Goal: Information Seeking & Learning: Learn about a topic

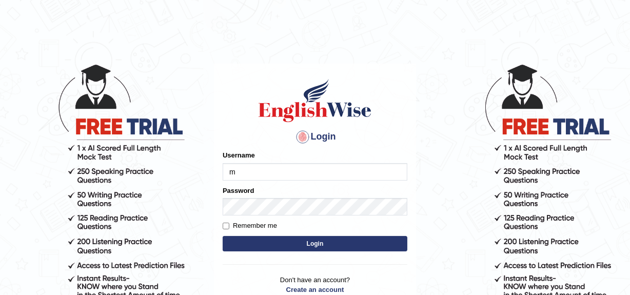
type input "Mandeep_mahal"
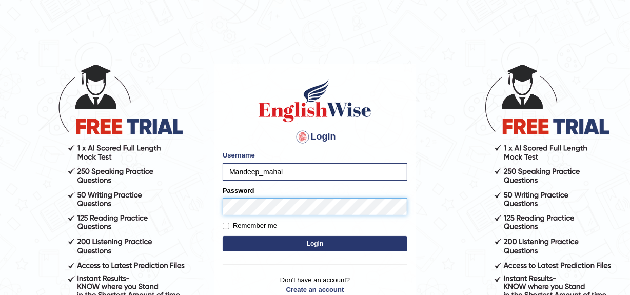
click at [223, 236] on button "Login" at bounding box center [315, 243] width 185 height 15
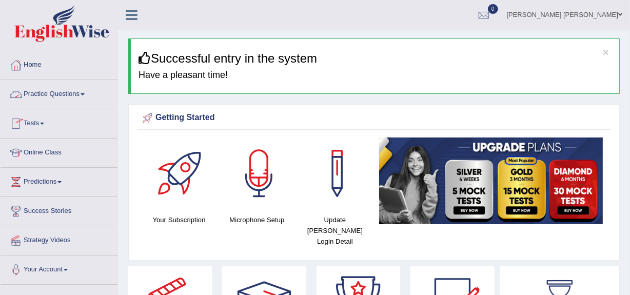
click at [56, 94] on link "Practice Questions" at bounding box center [59, 93] width 117 height 26
click at [55, 93] on link "Practice Questions" at bounding box center [59, 93] width 117 height 26
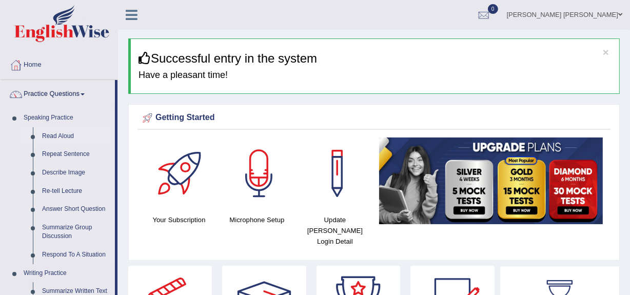
click at [56, 135] on link "Read Aloud" at bounding box center [75, 136] width 77 height 18
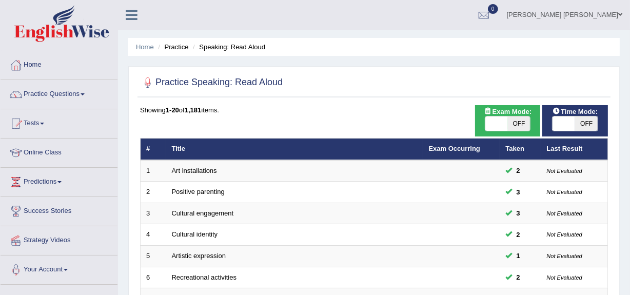
click at [492, 85] on div at bounding box center [374, 82] width 468 height 21
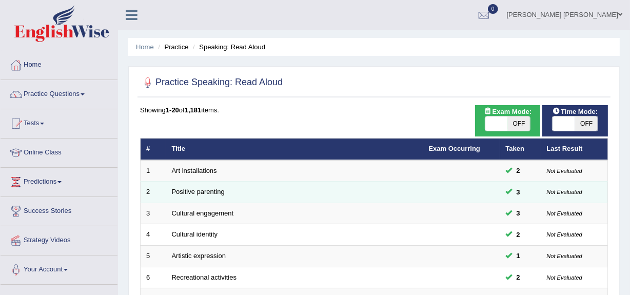
scroll to position [383, 0]
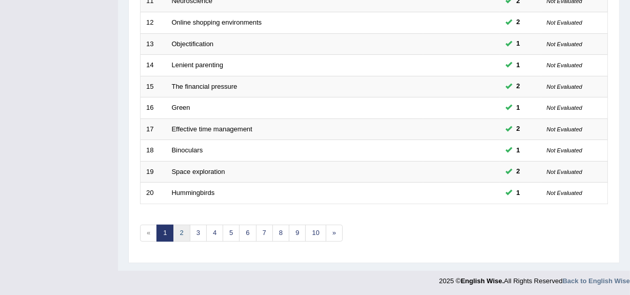
click at [179, 230] on link "2" at bounding box center [181, 233] width 17 height 17
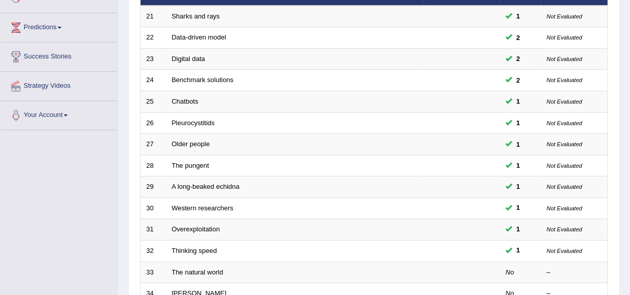
scroll to position [256, 0]
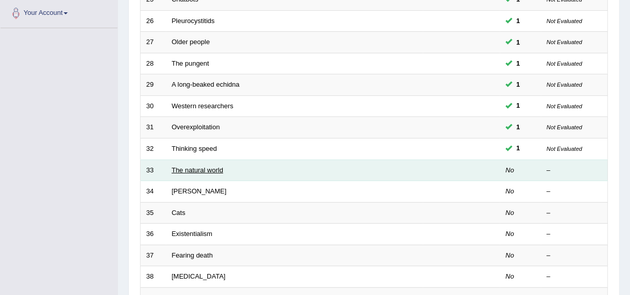
click at [187, 166] on link "The natural world" at bounding box center [197, 170] width 51 height 8
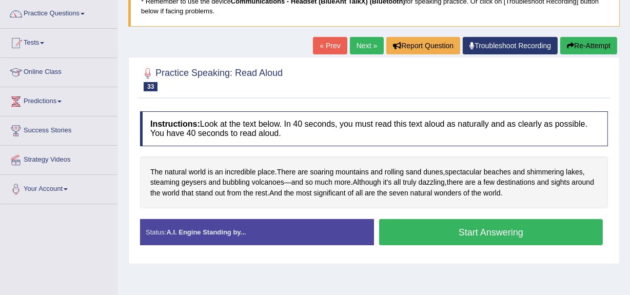
scroll to position [82, 0]
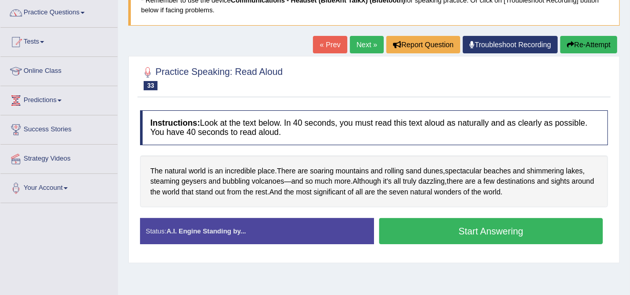
click at [478, 225] on button "Start Answering" at bounding box center [491, 231] width 224 height 26
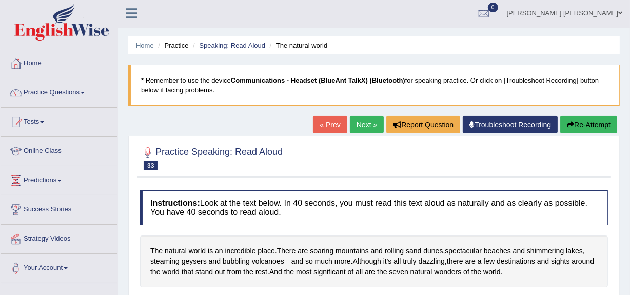
scroll to position [0, 0]
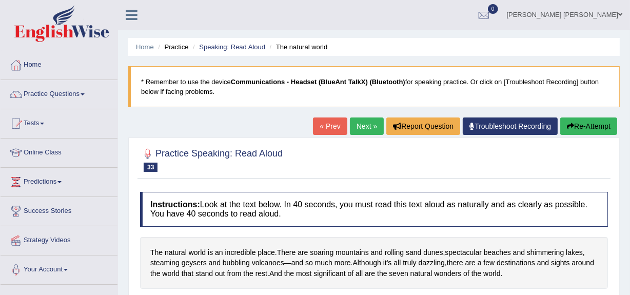
click at [478, 123] on link "Troubleshoot Recording" at bounding box center [510, 125] width 95 height 17
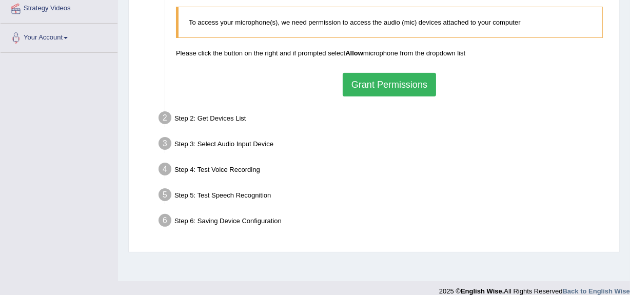
scroll to position [235, 0]
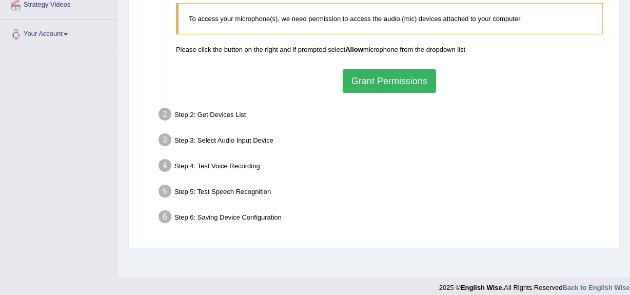
click at [369, 81] on button "Grant Permissions" at bounding box center [389, 81] width 93 height 24
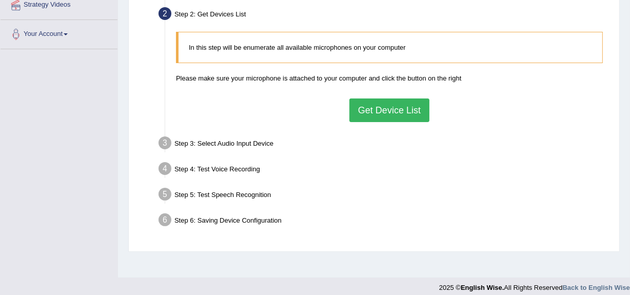
click at [377, 116] on button "Get Device List" at bounding box center [389, 110] width 80 height 24
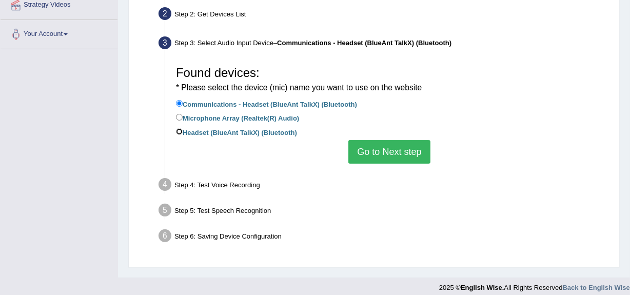
click at [181, 131] on input "Headset (BlueAnt TalkX) (Bluetooth)" at bounding box center [179, 131] width 7 height 7
radio input "true"
click at [179, 102] on input "Communications - Headset (BlueAnt TalkX) (Bluetooth)" at bounding box center [179, 103] width 7 height 7
radio input "true"
click at [373, 150] on button "Go to Next step" at bounding box center [389, 152] width 82 height 24
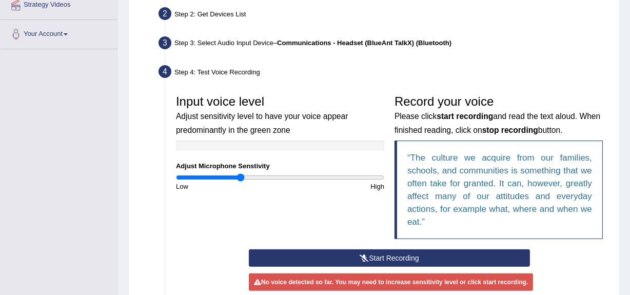
click at [335, 260] on button "Start Recording" at bounding box center [389, 257] width 281 height 17
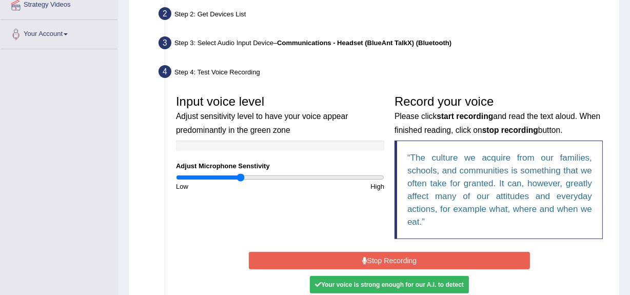
click at [335, 260] on button "Stop Recording" at bounding box center [389, 260] width 281 height 17
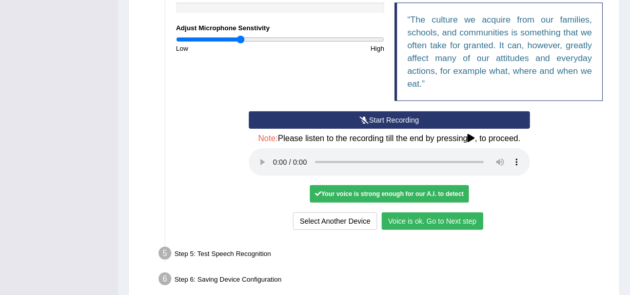
scroll to position [374, 0]
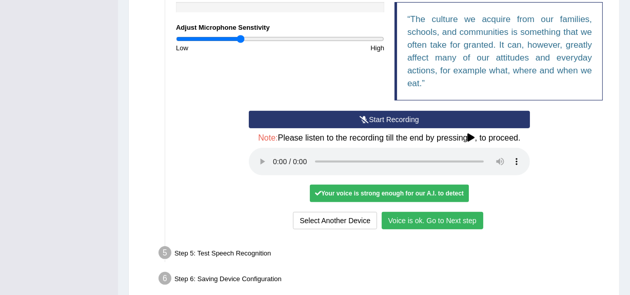
click at [431, 221] on button "Voice is ok. Go to Next step" at bounding box center [433, 220] width 102 height 17
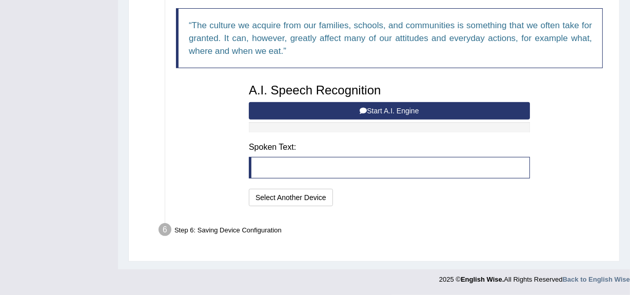
scroll to position [368, 0]
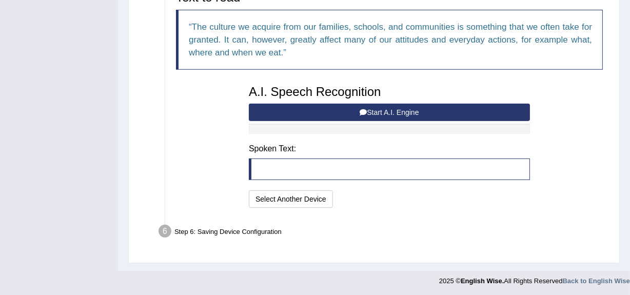
click at [439, 114] on button "Start A.I. Engine" at bounding box center [389, 112] width 281 height 17
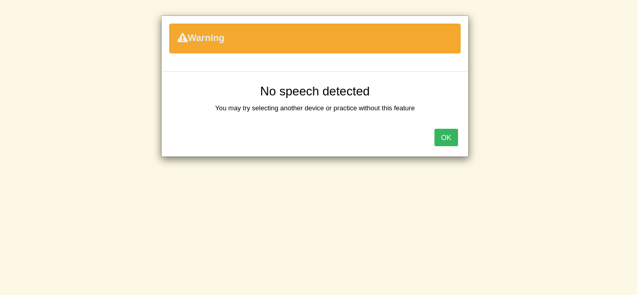
click at [447, 135] on button "OK" at bounding box center [446, 137] width 24 height 17
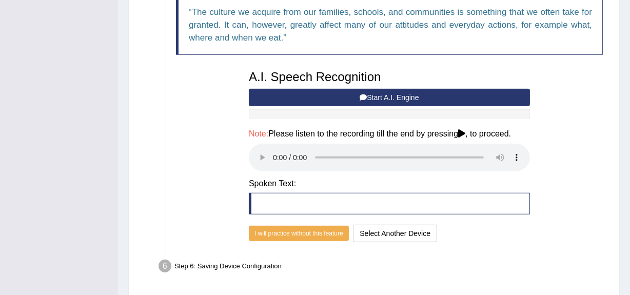
scroll to position [418, 0]
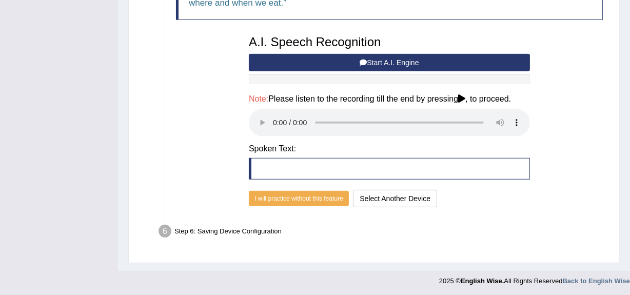
click at [368, 64] on button "Start A.I. Engine" at bounding box center [389, 62] width 281 height 17
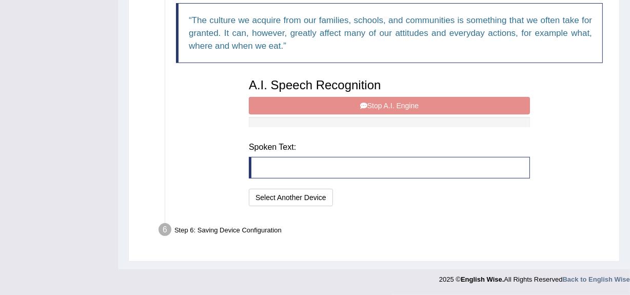
scroll to position [368, 0]
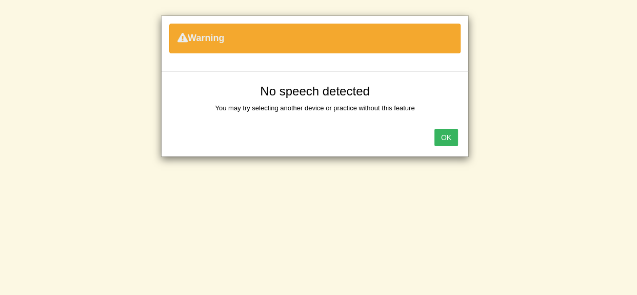
click at [437, 139] on button "OK" at bounding box center [446, 137] width 24 height 17
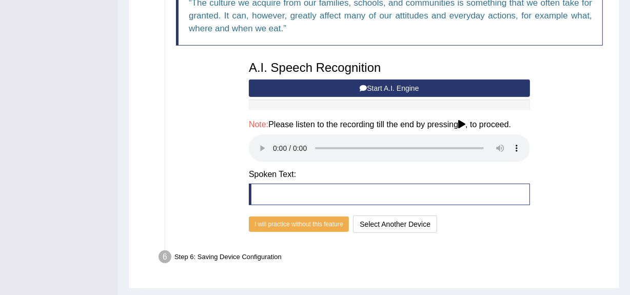
scroll to position [393, 0]
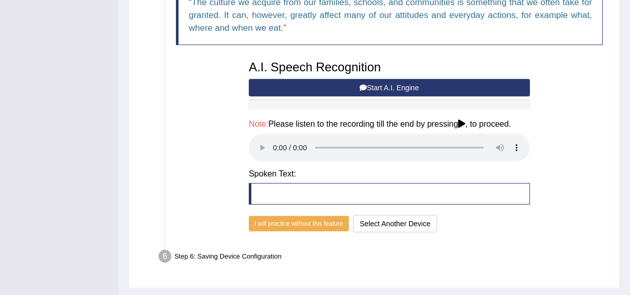
click at [183, 159] on div "Text to read The culture we acquire from our families, schools, and communities…" at bounding box center [389, 98] width 437 height 274
click at [389, 90] on button "Start A.I. Engine" at bounding box center [389, 87] width 281 height 17
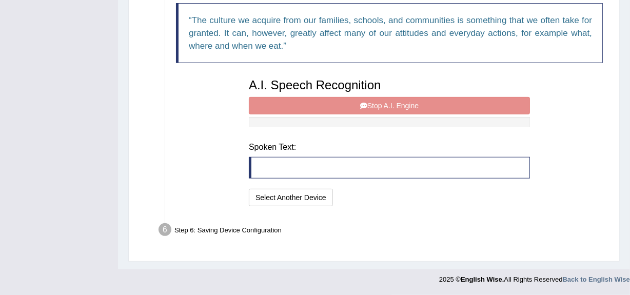
scroll to position [334, 0]
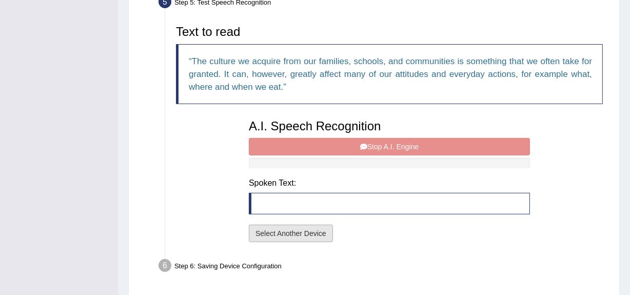
click at [275, 229] on button "Select Another Device" at bounding box center [291, 233] width 84 height 17
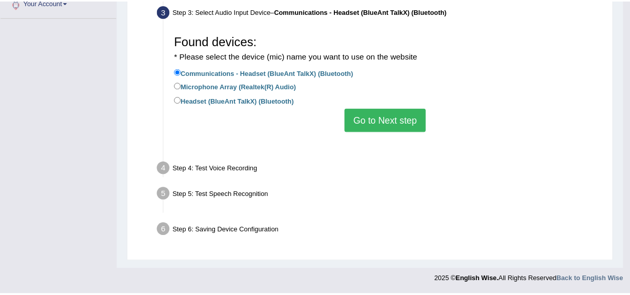
scroll to position [243, 0]
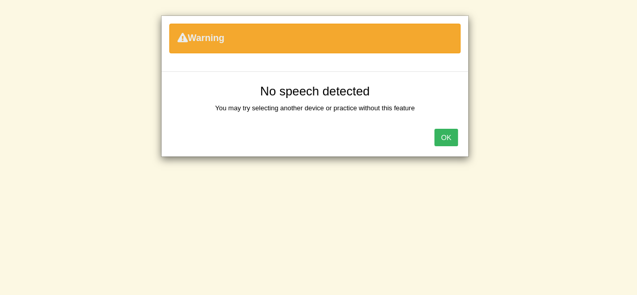
click at [444, 135] on button "OK" at bounding box center [446, 137] width 24 height 17
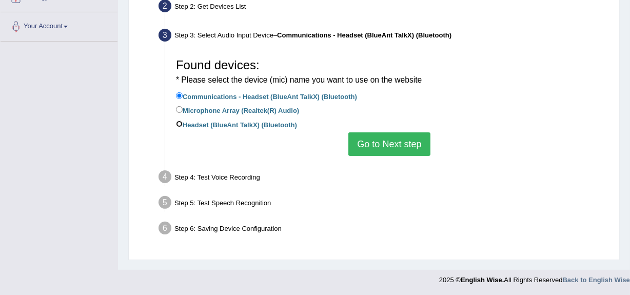
click at [178, 123] on input "Headset (BlueAnt TalkX) (Bluetooth)" at bounding box center [179, 124] width 7 height 7
radio input "true"
click at [383, 142] on button "Go to Next step" at bounding box center [389, 144] width 82 height 24
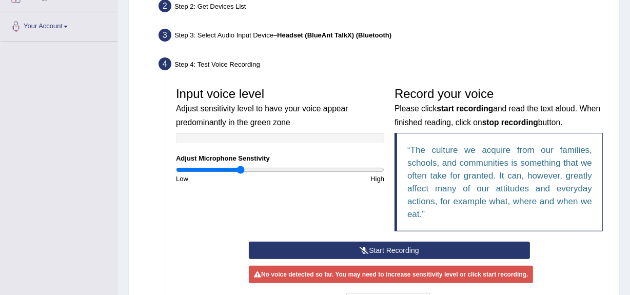
scroll to position [331, 0]
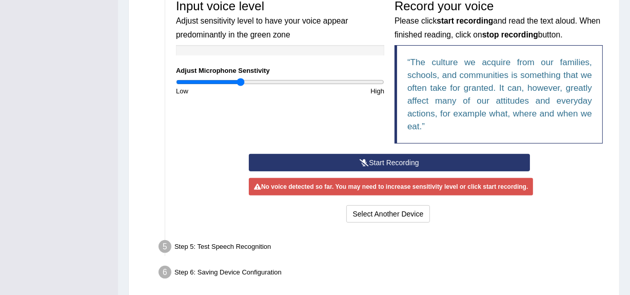
click at [384, 163] on button "Start Recording" at bounding box center [389, 162] width 281 height 17
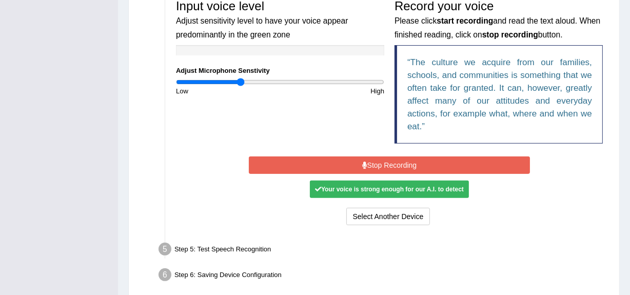
click at [393, 168] on button "Stop Recording" at bounding box center [389, 164] width 281 height 17
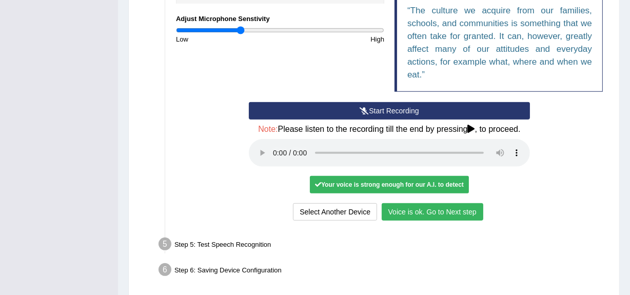
scroll to position [422, 0]
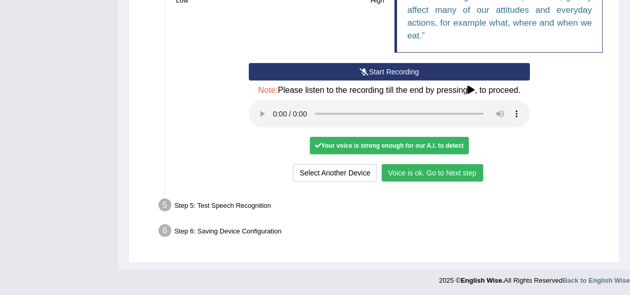
click at [397, 175] on button "Voice is ok. Go to Next step" at bounding box center [433, 172] width 102 height 17
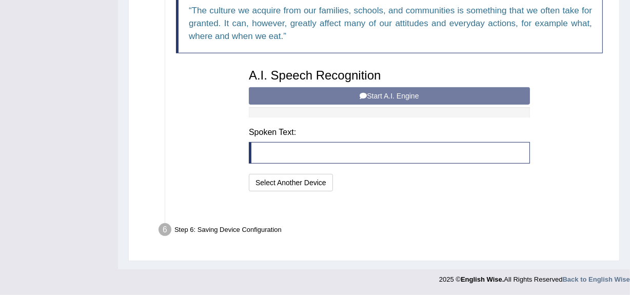
scroll to position [368, 0]
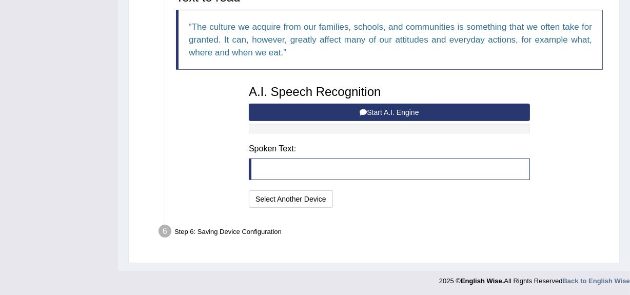
click at [341, 109] on button "Start A.I. Engine" at bounding box center [389, 112] width 281 height 17
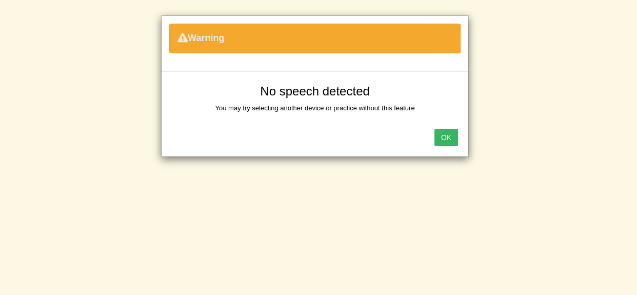
click at [445, 139] on button "OK" at bounding box center [446, 137] width 24 height 17
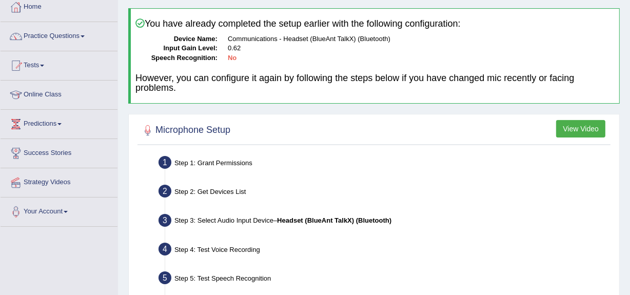
scroll to position [0, 0]
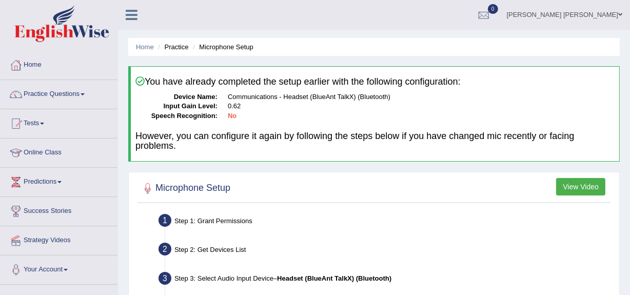
click at [578, 190] on button "View Video" at bounding box center [580, 186] width 49 height 17
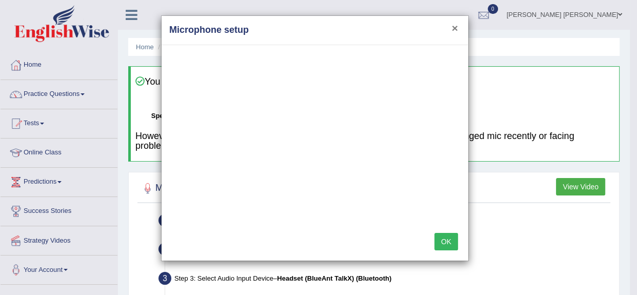
click at [455, 27] on button "×" at bounding box center [455, 28] width 6 height 11
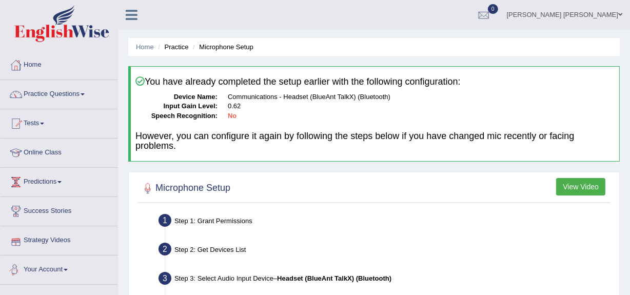
click at [43, 271] on link "Your Account" at bounding box center [59, 268] width 117 height 26
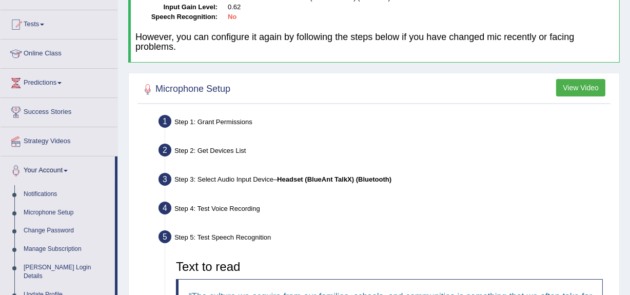
scroll to position [99, 0]
click at [57, 208] on link "Microphone Setup" at bounding box center [67, 212] width 96 height 18
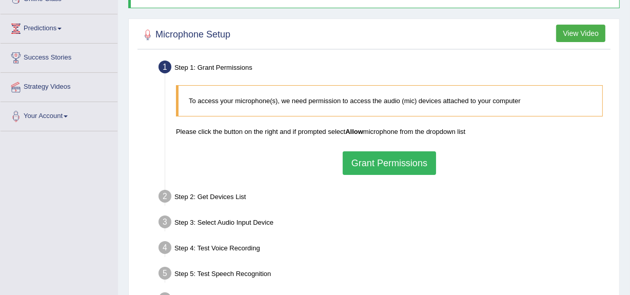
click at [382, 168] on button "Grant Permissions" at bounding box center [389, 163] width 93 height 24
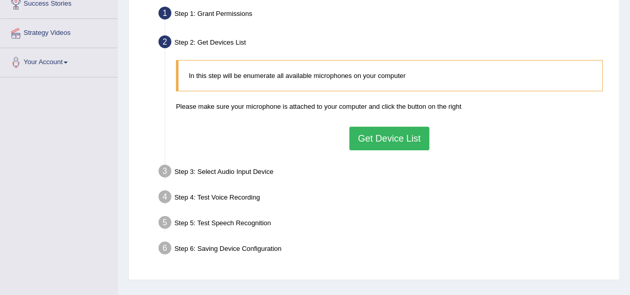
scroll to position [210, 0]
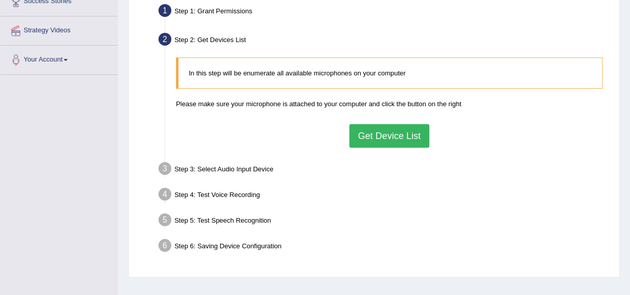
click at [401, 137] on button "Get Device List" at bounding box center [389, 136] width 80 height 24
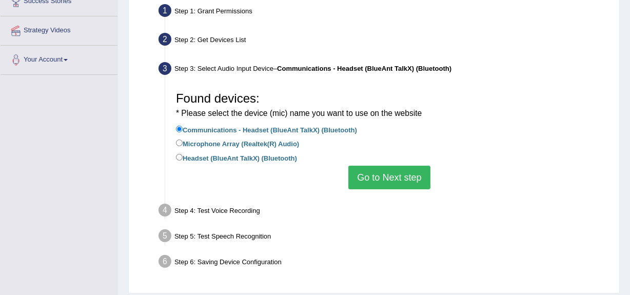
click at [368, 176] on button "Go to Next step" at bounding box center [389, 178] width 82 height 24
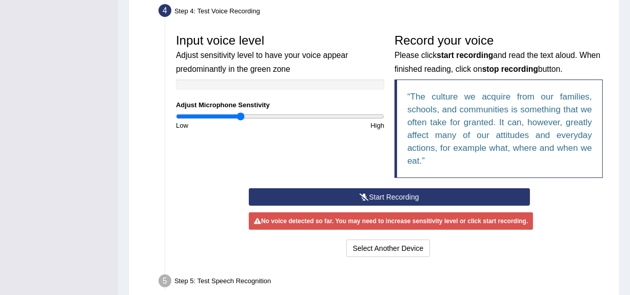
scroll to position [297, 0]
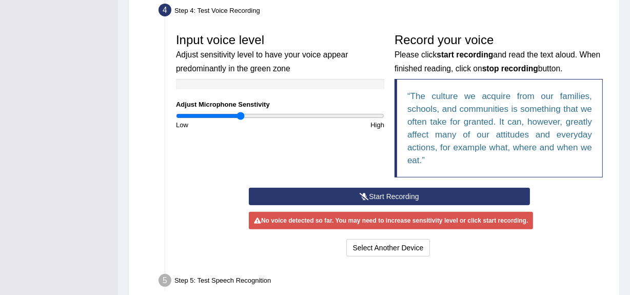
click at [385, 195] on button "Start Recording" at bounding box center [389, 196] width 281 height 17
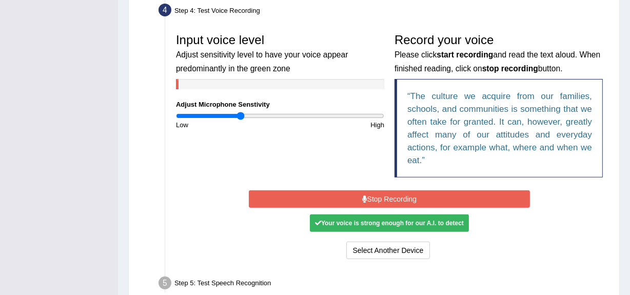
click at [385, 195] on button "Stop Recording" at bounding box center [389, 198] width 281 height 17
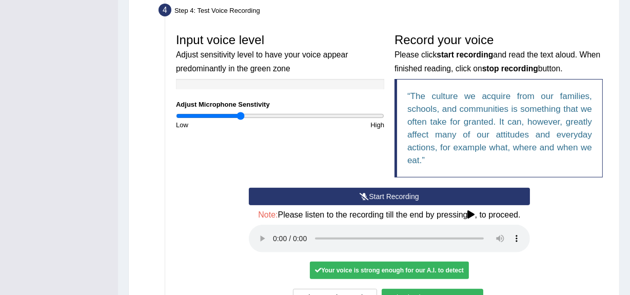
click at [405, 291] on button "Voice is ok. Go to Next step" at bounding box center [433, 297] width 102 height 17
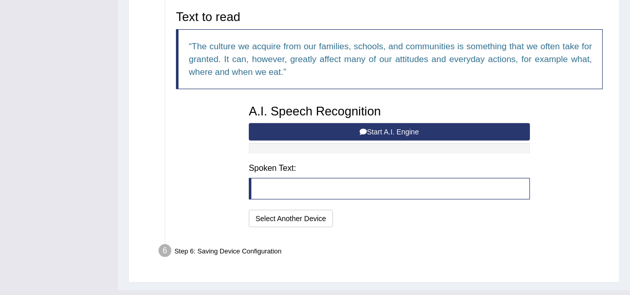
scroll to position [347, 0]
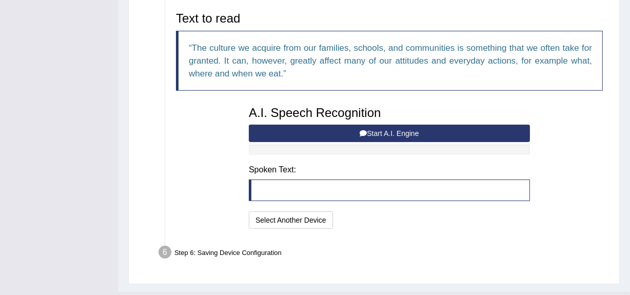
click at [384, 133] on button "Start A.I. Engine" at bounding box center [389, 133] width 281 height 17
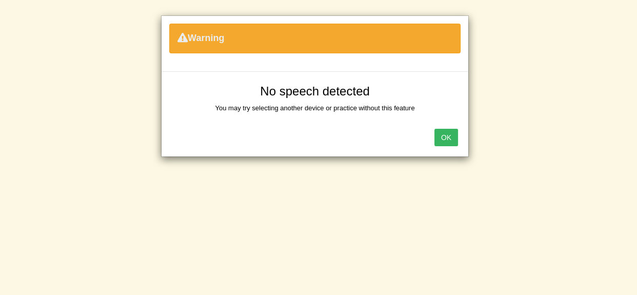
click at [446, 143] on button "OK" at bounding box center [446, 137] width 24 height 17
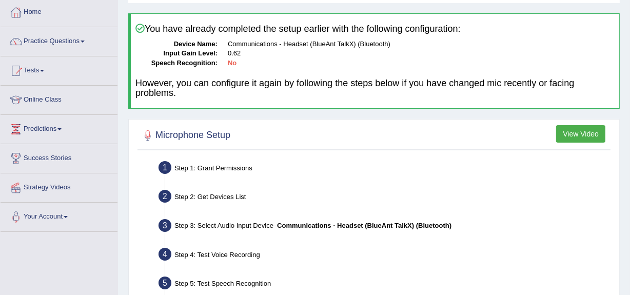
scroll to position [0, 0]
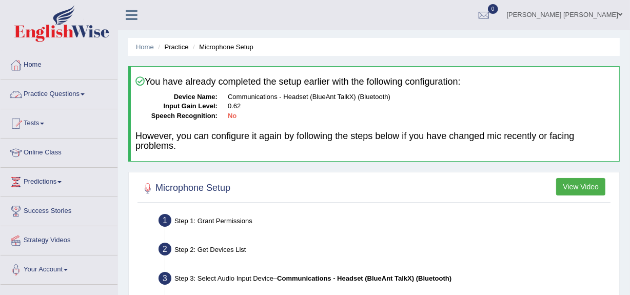
click at [39, 64] on link "Home" at bounding box center [59, 64] width 117 height 26
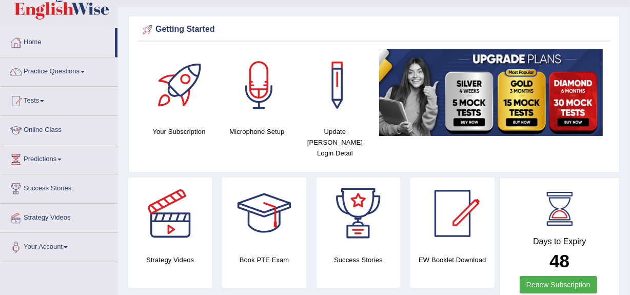
scroll to position [22, 0]
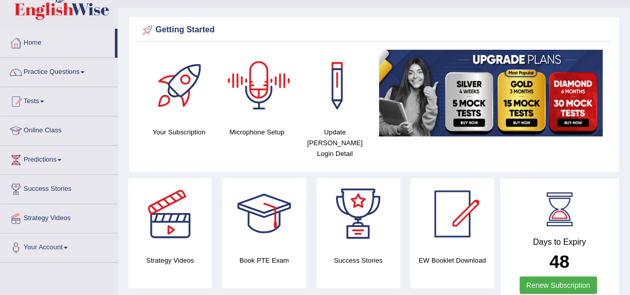
click at [260, 87] on div at bounding box center [259, 86] width 72 height 72
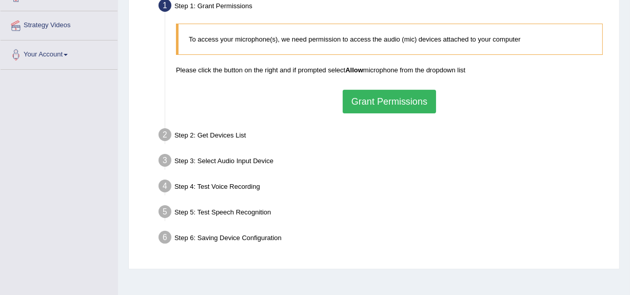
scroll to position [243, 0]
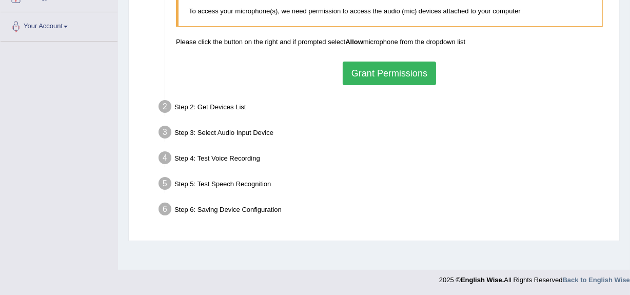
click at [364, 79] on button "Grant Permissions" at bounding box center [389, 74] width 93 height 24
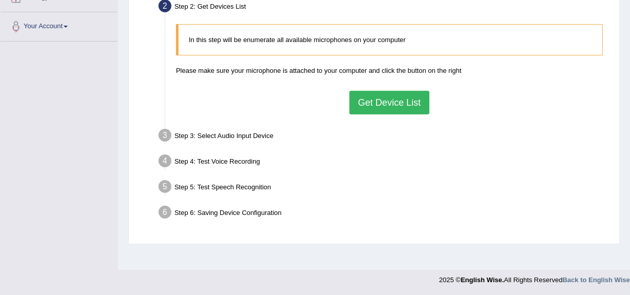
click at [381, 106] on button "Get Device List" at bounding box center [389, 103] width 80 height 24
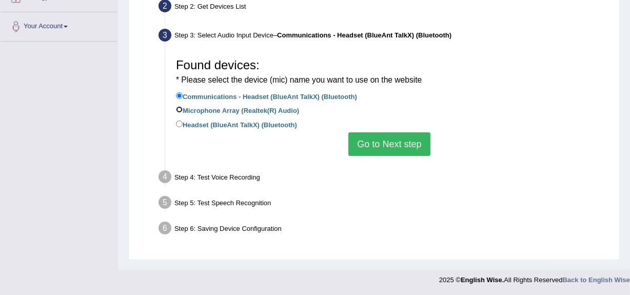
click at [179, 109] on input "Microphone Array (Realtek(R) Audio)" at bounding box center [179, 109] width 7 height 7
radio input "true"
click at [368, 145] on button "Go to Next step" at bounding box center [389, 144] width 82 height 24
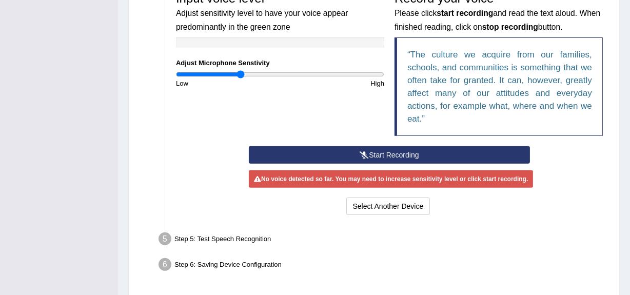
scroll to position [339, 0]
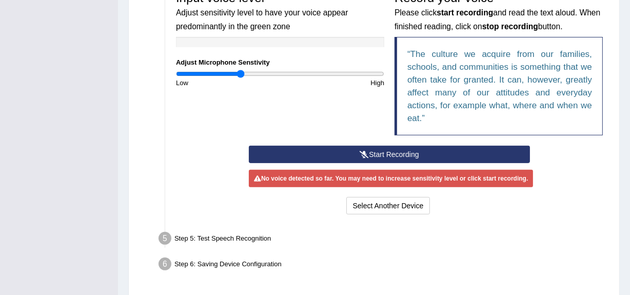
click at [373, 149] on button "Start Recording" at bounding box center [389, 154] width 281 height 17
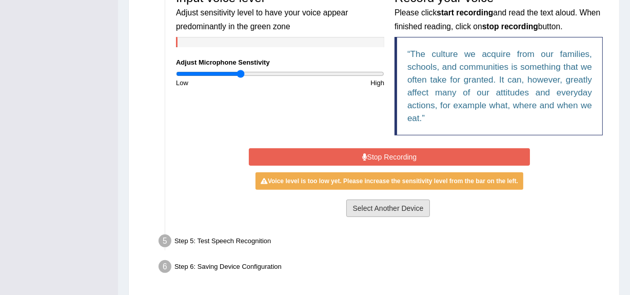
click at [364, 209] on button "Select Another Device" at bounding box center [388, 207] width 84 height 17
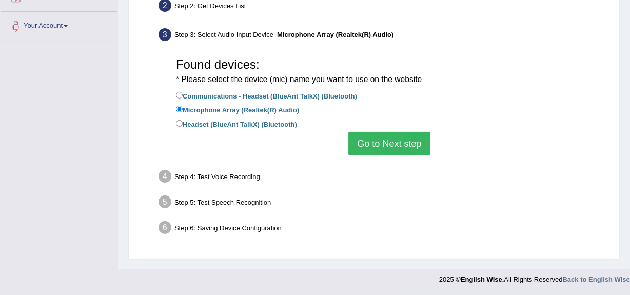
scroll to position [243, 0]
click at [178, 125] on input "Headset (BlueAnt TalkX) (Bluetooth)" at bounding box center [179, 124] width 7 height 7
radio input "true"
click at [364, 145] on button "Go to Next step" at bounding box center [389, 144] width 82 height 24
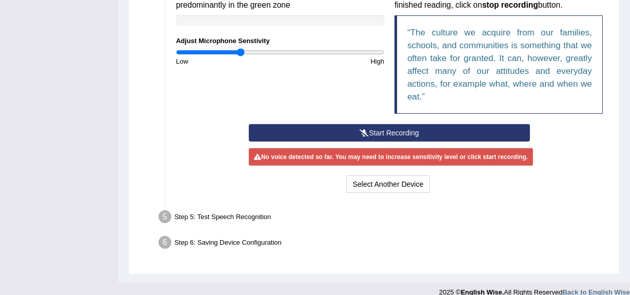
scroll to position [361, 0]
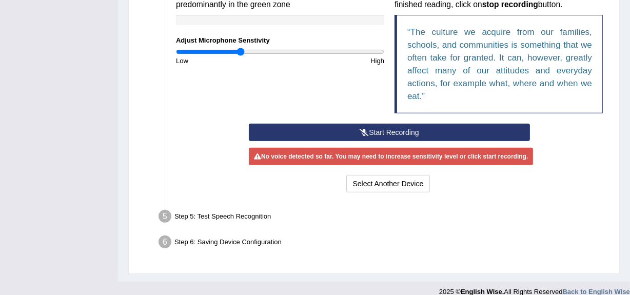
click at [384, 132] on button "Start Recording" at bounding box center [389, 132] width 281 height 17
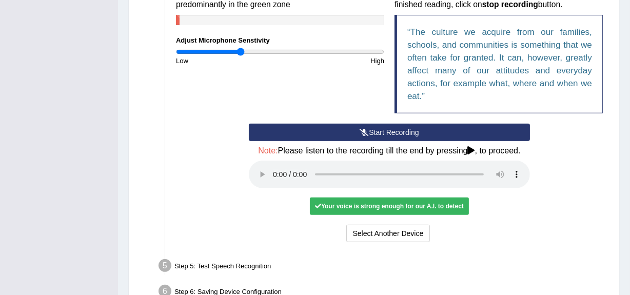
click at [384, 132] on button "Start Recording" at bounding box center [389, 132] width 281 height 17
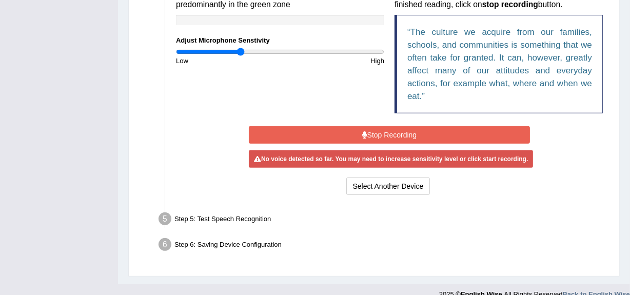
click at [384, 132] on button "Stop Recording" at bounding box center [389, 134] width 281 height 17
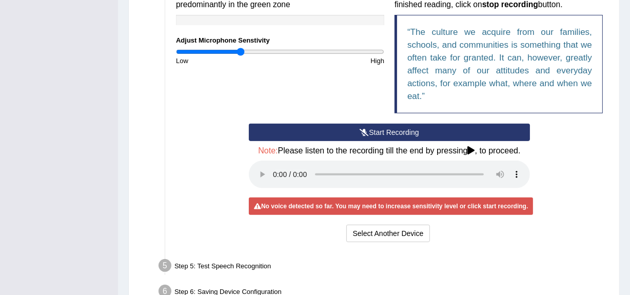
click at [384, 132] on button "Start Recording" at bounding box center [389, 132] width 281 height 17
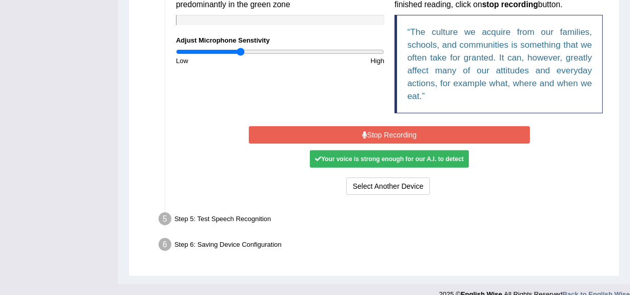
click at [384, 132] on button "Stop Recording" at bounding box center [389, 134] width 281 height 17
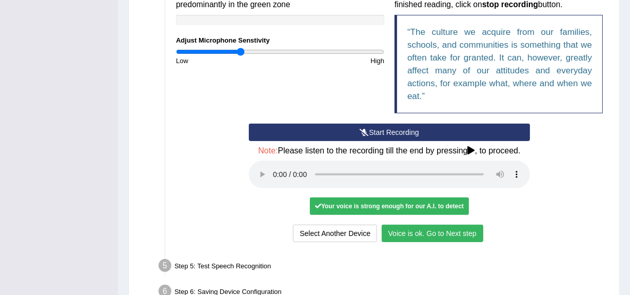
click at [456, 231] on button "Voice is ok. Go to Next step" at bounding box center [433, 233] width 102 height 17
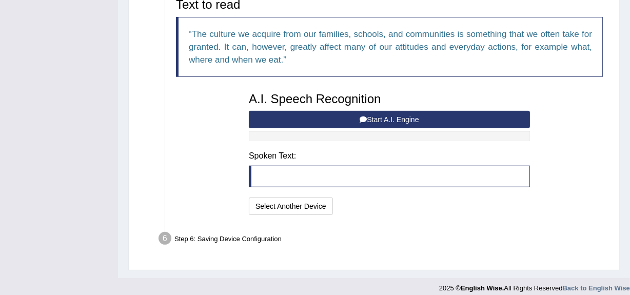
click at [406, 121] on button "Start A.I. Engine" at bounding box center [389, 119] width 281 height 17
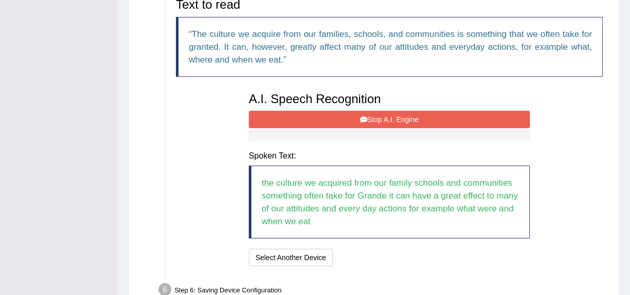
click at [406, 121] on button "Stop A.I. Engine" at bounding box center [389, 119] width 281 height 17
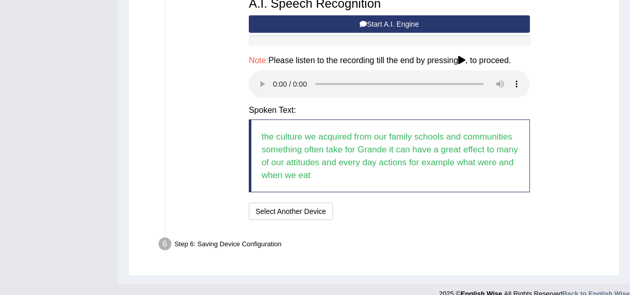
scroll to position [457, 0]
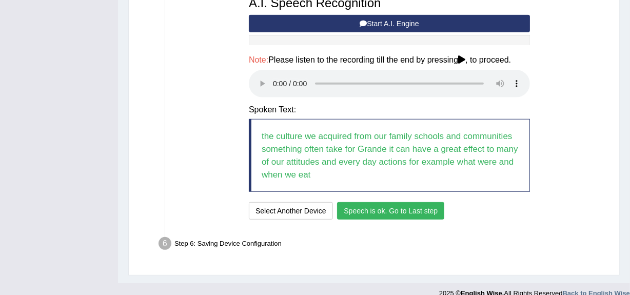
click at [374, 207] on button "Speech is ok. Go to Last step" at bounding box center [390, 210] width 107 height 17
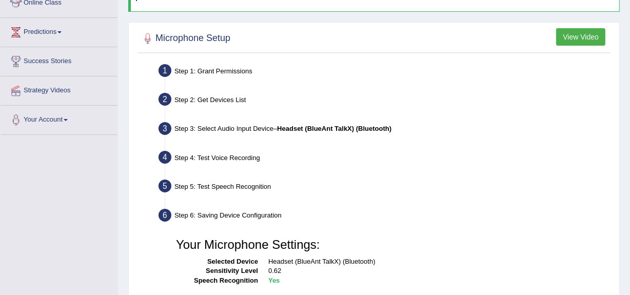
scroll to position [243, 0]
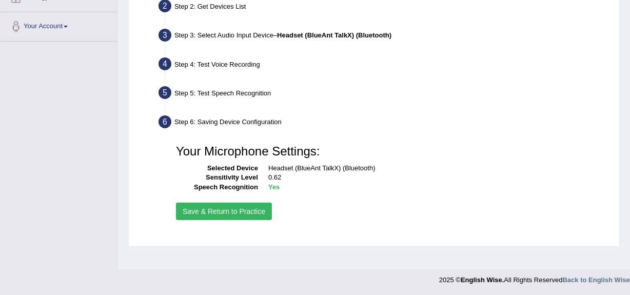
click at [250, 213] on button "Save & Return to Practice" at bounding box center [224, 211] width 96 height 17
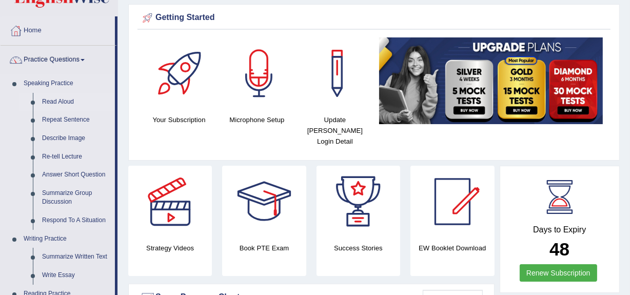
click at [68, 103] on link "Read Aloud" at bounding box center [75, 102] width 77 height 18
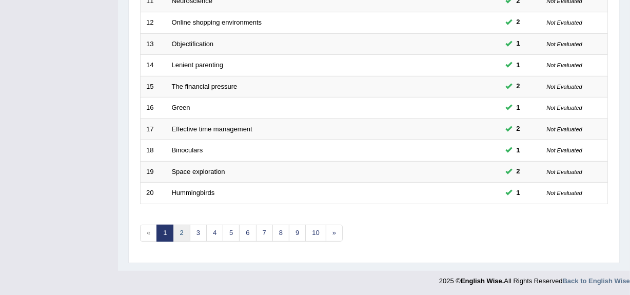
click at [181, 232] on link "2" at bounding box center [181, 233] width 17 height 17
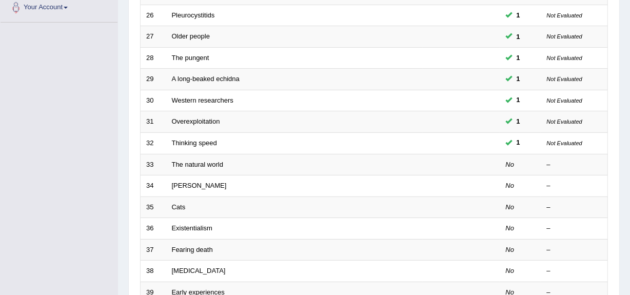
scroll to position [263, 0]
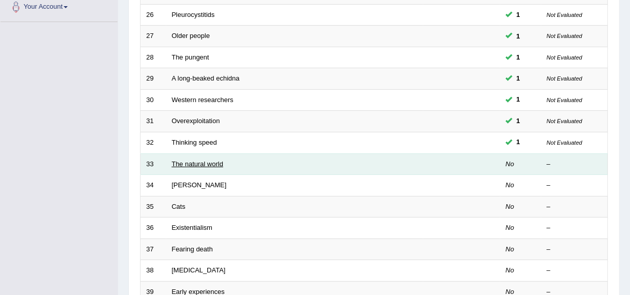
click at [209, 160] on link "The natural world" at bounding box center [197, 164] width 51 height 8
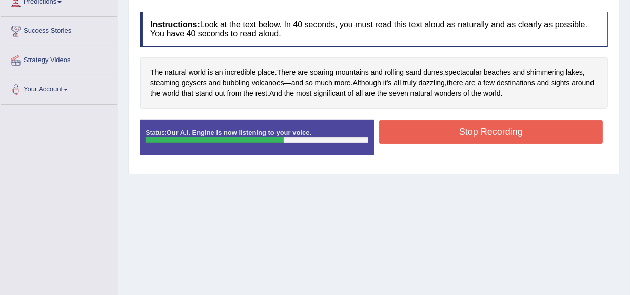
click at [492, 138] on button "Stop Recording" at bounding box center [491, 132] width 224 height 24
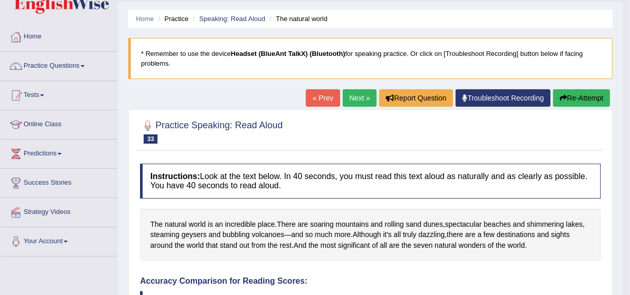
scroll to position [28, 0]
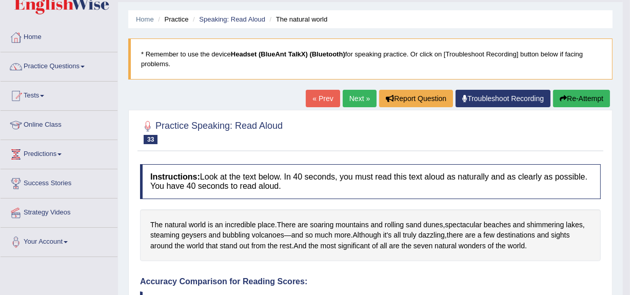
click at [354, 103] on link "Next »" at bounding box center [360, 98] width 34 height 17
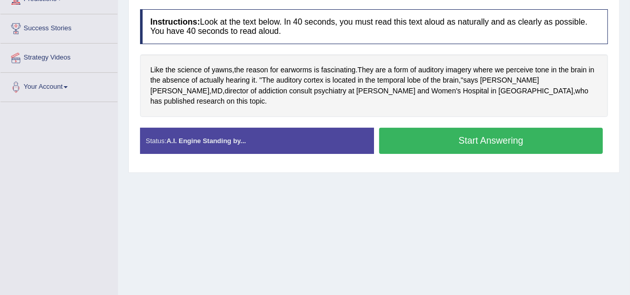
click at [445, 138] on button "Start Answering" at bounding box center [491, 141] width 224 height 26
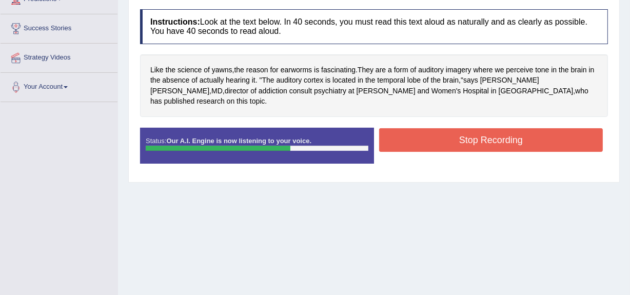
click at [524, 130] on button "Stop Recording" at bounding box center [491, 140] width 224 height 24
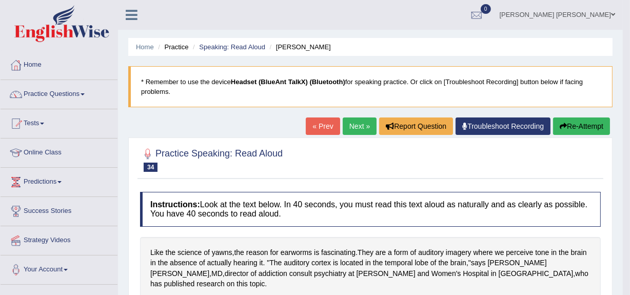
click at [357, 126] on link "Next »" at bounding box center [360, 125] width 34 height 17
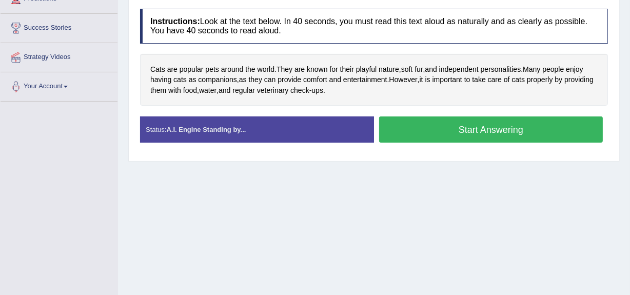
click at [429, 137] on button "Start Answering" at bounding box center [491, 129] width 224 height 26
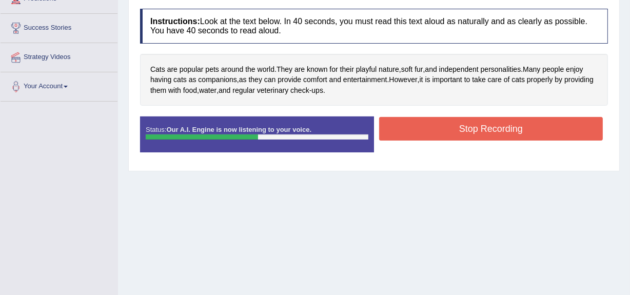
click at [465, 129] on button "Stop Recording" at bounding box center [491, 129] width 224 height 24
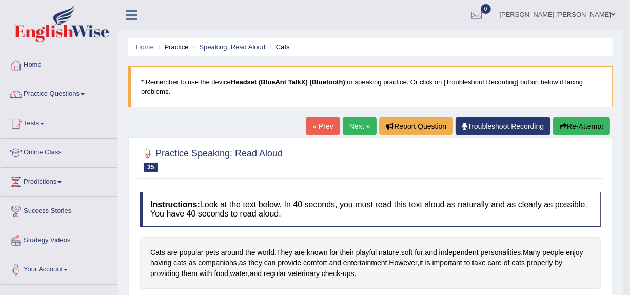
click at [356, 127] on link "Next »" at bounding box center [360, 125] width 34 height 17
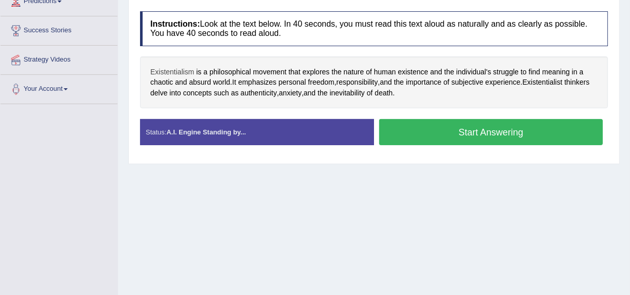
click at [189, 72] on span "Existentialism" at bounding box center [172, 72] width 44 height 11
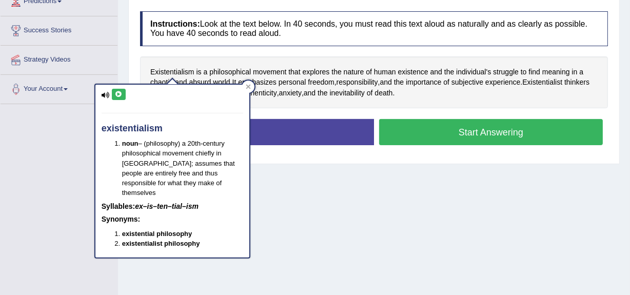
click at [121, 93] on icon at bounding box center [119, 94] width 8 height 6
click at [247, 89] on div at bounding box center [248, 87] width 12 height 12
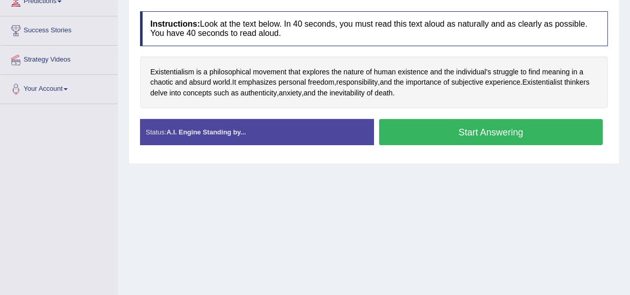
click at [481, 143] on button "Start Answering" at bounding box center [491, 132] width 224 height 26
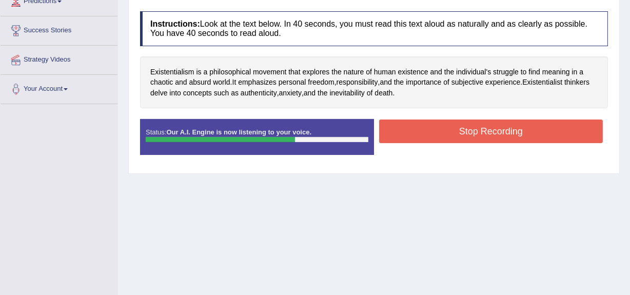
click at [513, 132] on button "Stop Recording" at bounding box center [491, 131] width 224 height 24
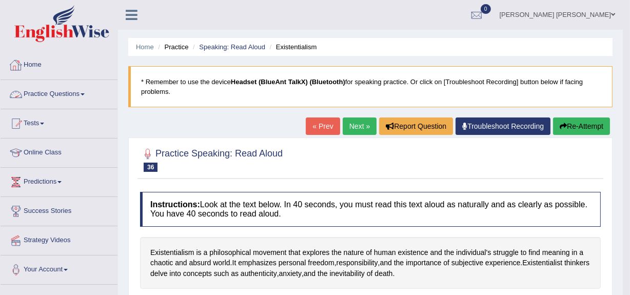
click at [72, 90] on link "Practice Questions" at bounding box center [59, 93] width 117 height 26
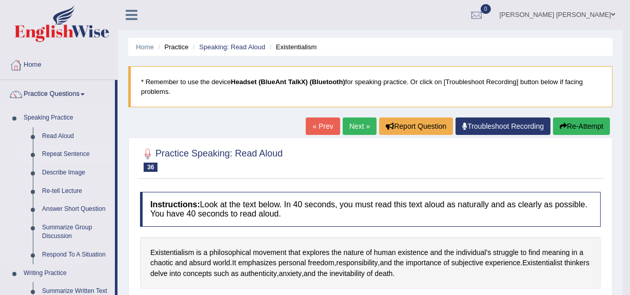
click at [61, 155] on link "Repeat Sentence" at bounding box center [75, 154] width 77 height 18
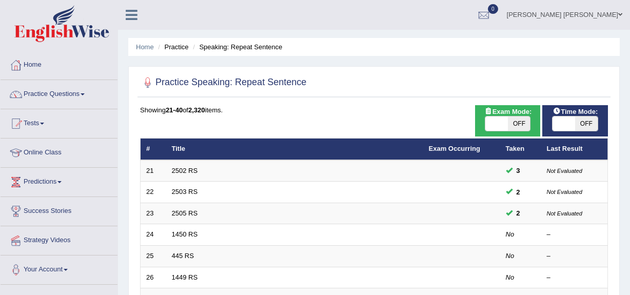
click at [186, 230] on link "1450 RS" at bounding box center [185, 234] width 26 height 8
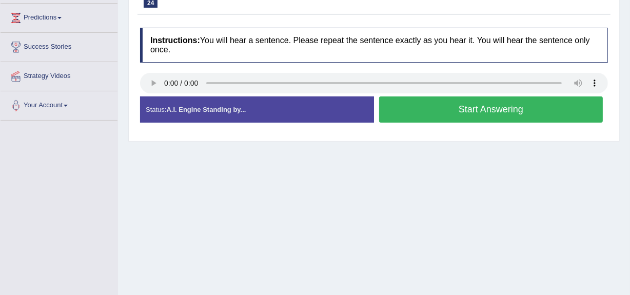
click at [482, 110] on button "Start Answering" at bounding box center [491, 109] width 224 height 26
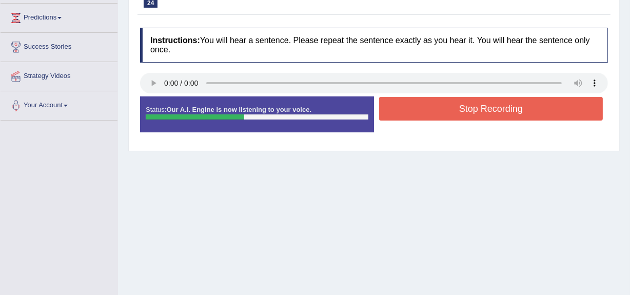
click at [482, 110] on button "Stop Recording" at bounding box center [491, 109] width 224 height 24
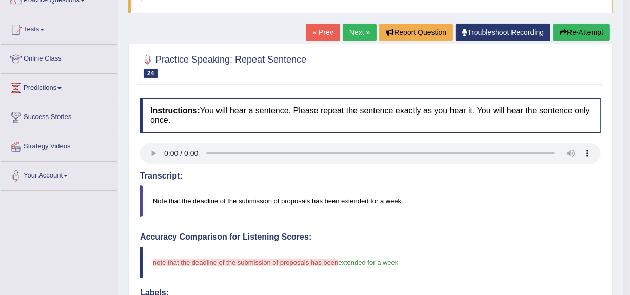
scroll to position [86, 0]
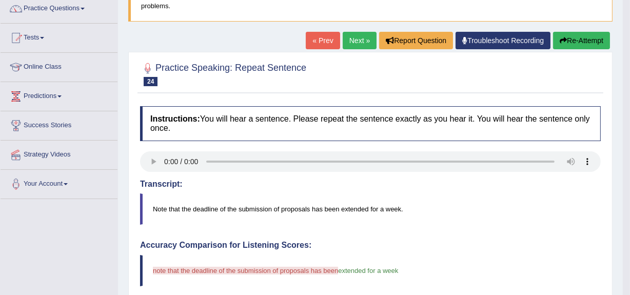
click at [571, 41] on button "Re-Attempt" at bounding box center [581, 40] width 57 height 17
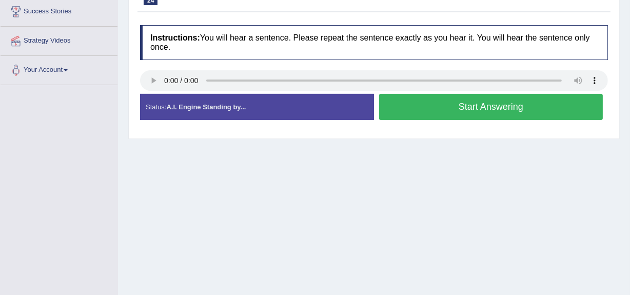
click at [494, 113] on button "Start Answering" at bounding box center [491, 107] width 224 height 26
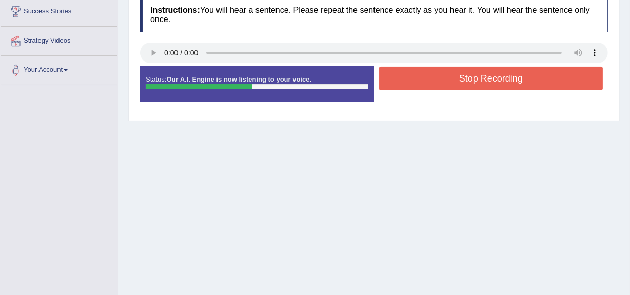
click at [489, 84] on button "Stop Recording" at bounding box center [491, 79] width 224 height 24
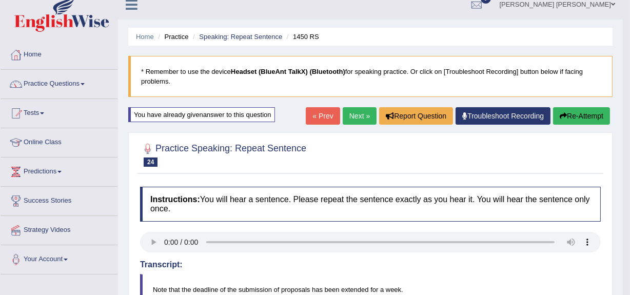
scroll to position [9, 0]
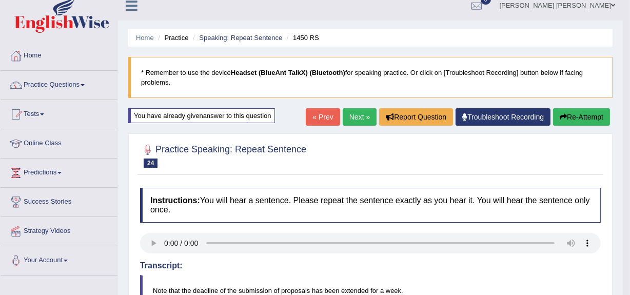
click at [354, 116] on link "Next »" at bounding box center [360, 116] width 34 height 17
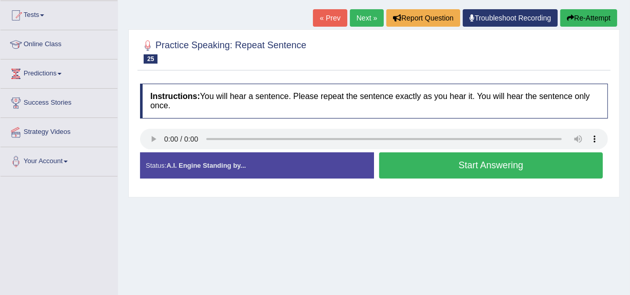
click at [461, 159] on button "Start Answering" at bounding box center [491, 165] width 224 height 26
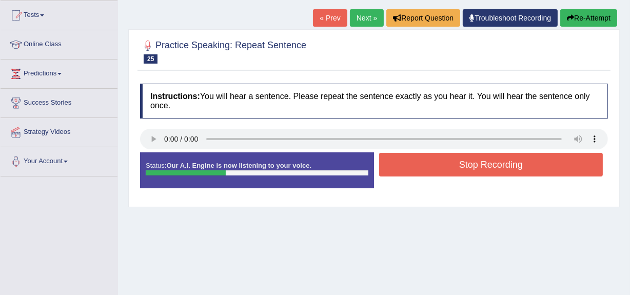
click at [461, 159] on button "Stop Recording" at bounding box center [491, 165] width 224 height 24
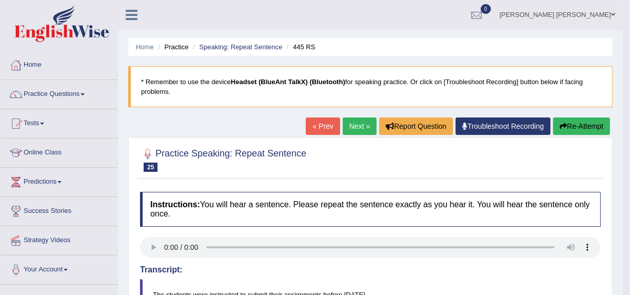
click at [353, 122] on link "Next »" at bounding box center [360, 125] width 34 height 17
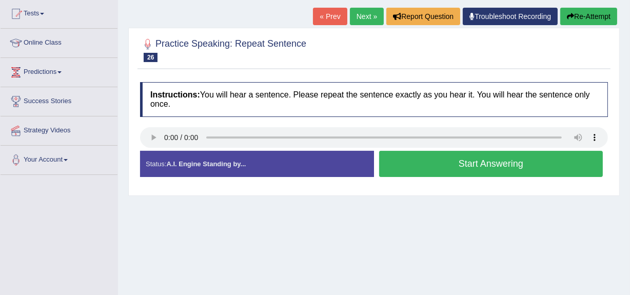
click at [517, 167] on button "Start Answering" at bounding box center [491, 164] width 224 height 26
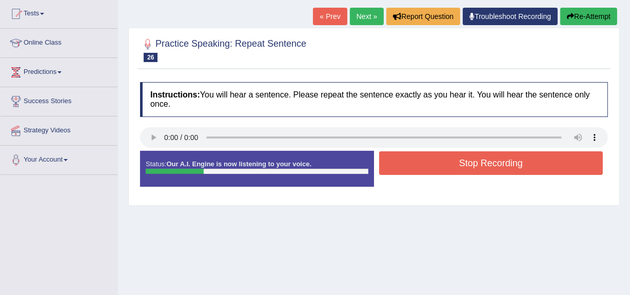
click at [517, 167] on button "Stop Recording" at bounding box center [491, 163] width 224 height 24
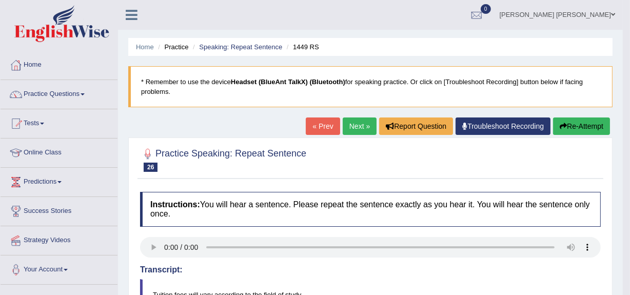
click at [357, 124] on link "Next »" at bounding box center [360, 125] width 34 height 17
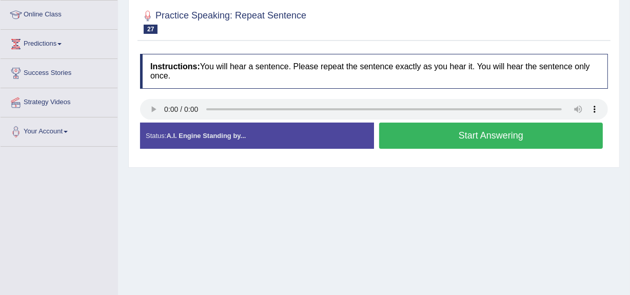
click at [439, 144] on button "Start Answering" at bounding box center [491, 136] width 224 height 26
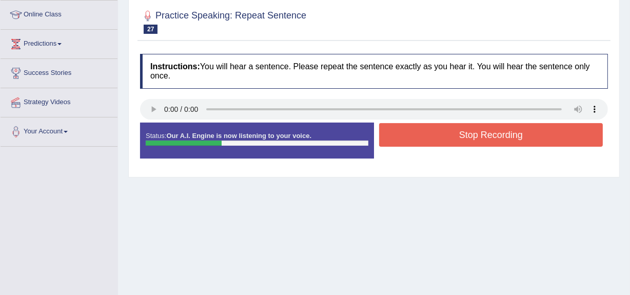
click at [439, 144] on button "Stop Recording" at bounding box center [491, 135] width 224 height 24
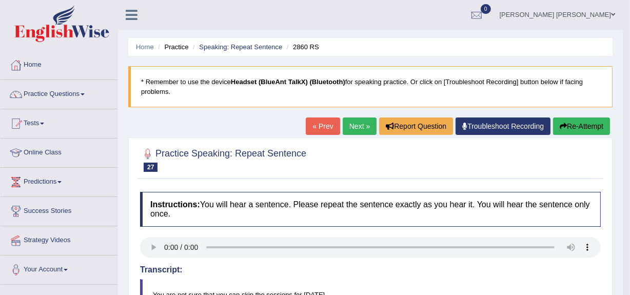
click at [581, 133] on button "Re-Attempt" at bounding box center [581, 125] width 57 height 17
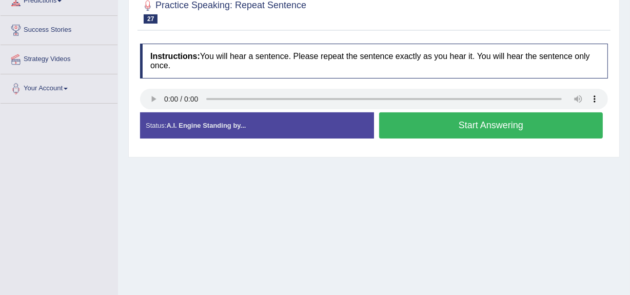
click at [484, 126] on button "Start Answering" at bounding box center [491, 125] width 224 height 26
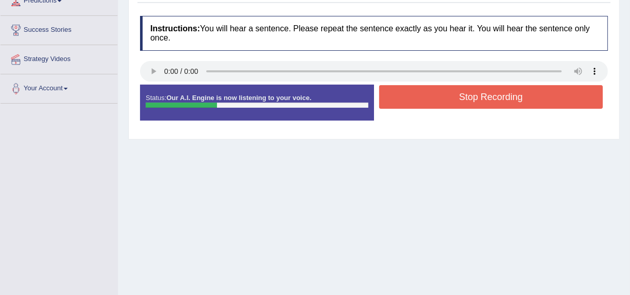
click at [497, 93] on button "Stop Recording" at bounding box center [491, 97] width 224 height 24
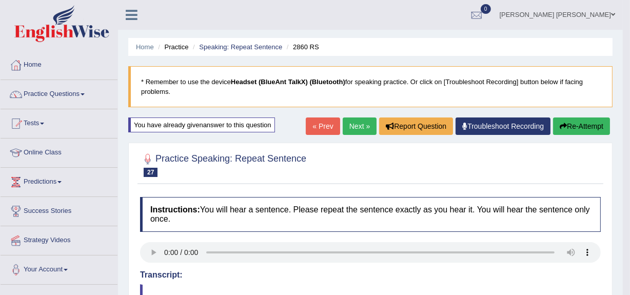
click at [352, 122] on link "Next »" at bounding box center [360, 125] width 34 height 17
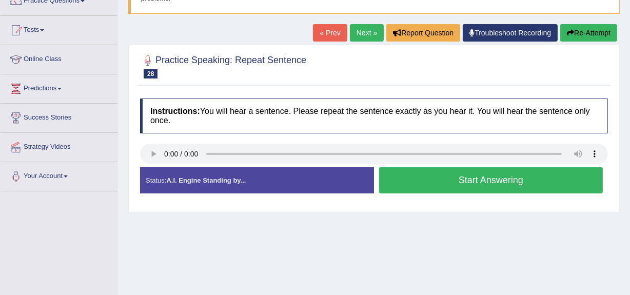
click at [489, 184] on button "Start Answering" at bounding box center [491, 180] width 224 height 26
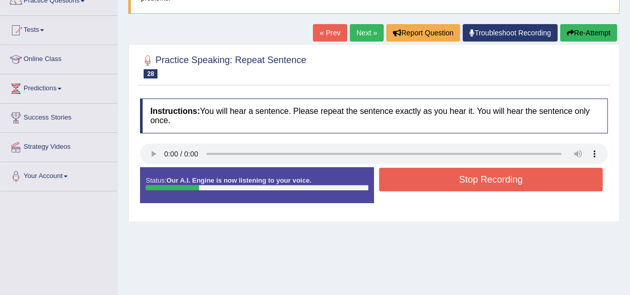
click at [489, 184] on button "Stop Recording" at bounding box center [491, 180] width 224 height 24
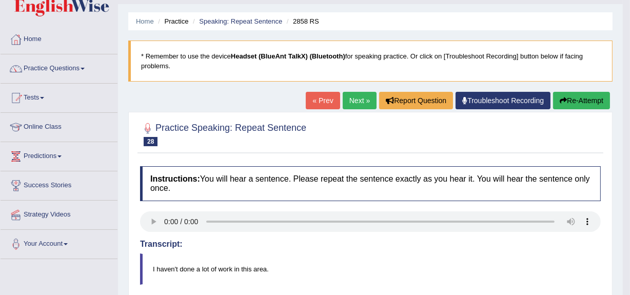
scroll to position [25, 0]
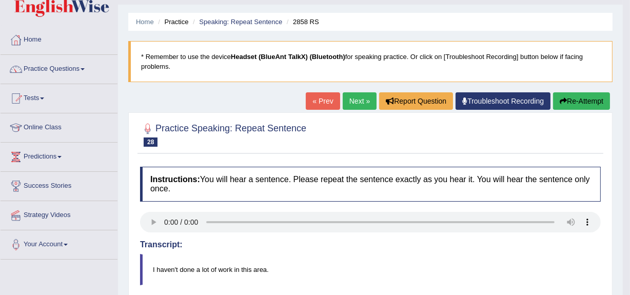
click at [360, 103] on link "Next »" at bounding box center [360, 100] width 34 height 17
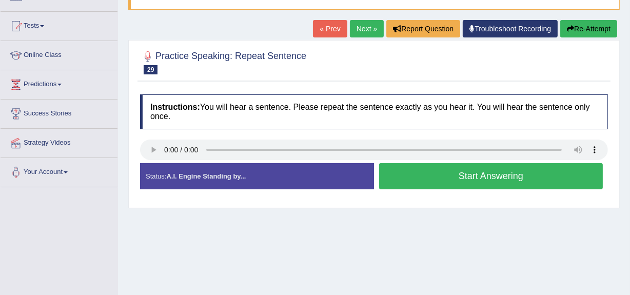
click at [495, 175] on button "Start Answering" at bounding box center [491, 176] width 224 height 26
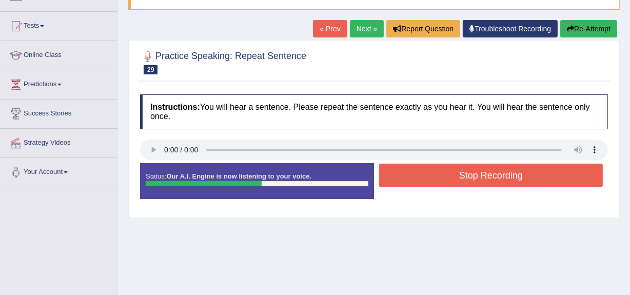
click at [509, 181] on button "Stop Recording" at bounding box center [491, 176] width 224 height 24
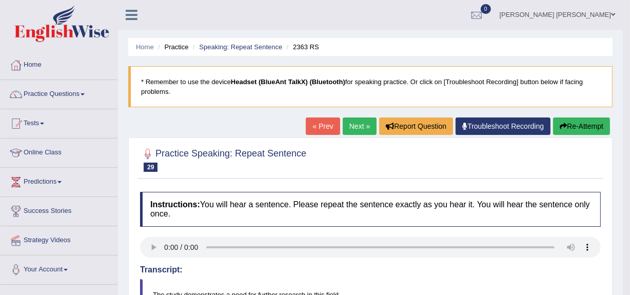
click at [350, 131] on link "Next »" at bounding box center [360, 125] width 34 height 17
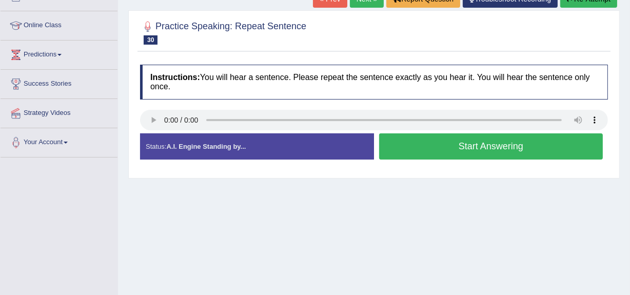
click at [534, 150] on button "Start Answering" at bounding box center [491, 146] width 224 height 26
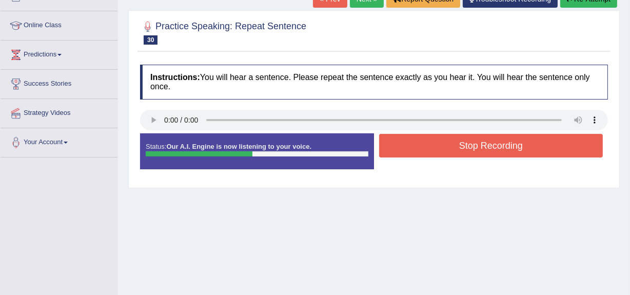
click at [516, 154] on button "Stop Recording" at bounding box center [491, 146] width 224 height 24
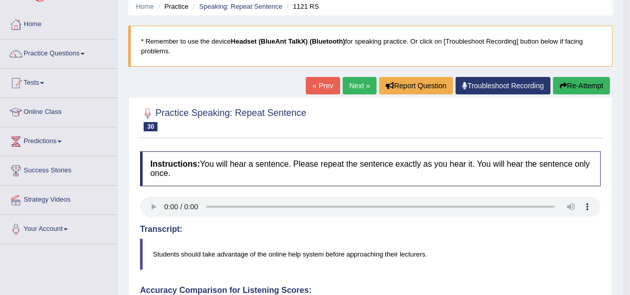
scroll to position [40, 0]
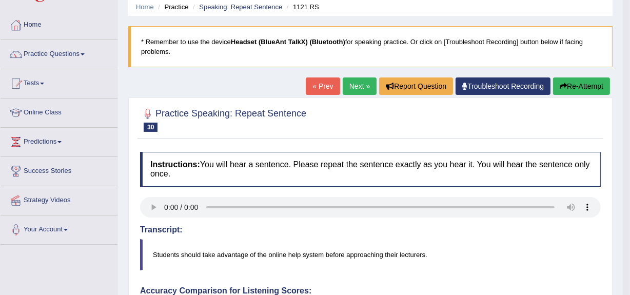
click at [571, 87] on button "Re-Attempt" at bounding box center [581, 85] width 57 height 17
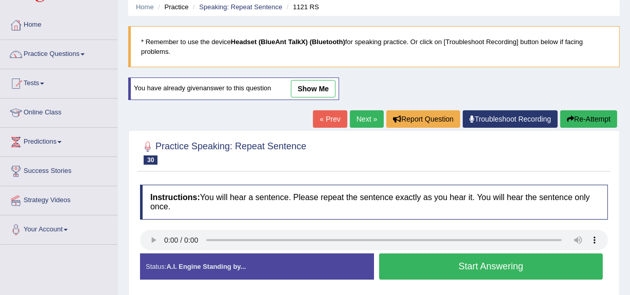
click at [451, 267] on button "Start Answering" at bounding box center [491, 266] width 224 height 26
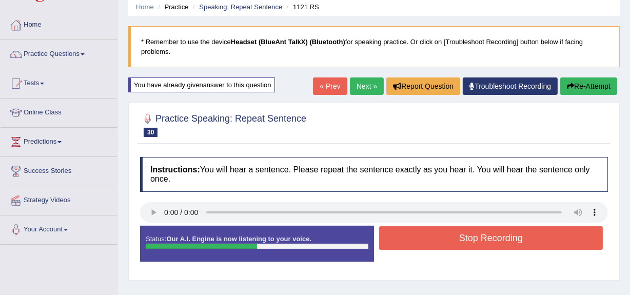
click at [461, 242] on button "Stop Recording" at bounding box center [491, 238] width 224 height 24
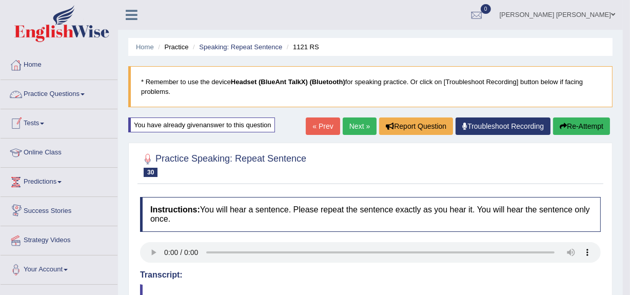
click at [50, 93] on link "Practice Questions" at bounding box center [59, 93] width 117 height 26
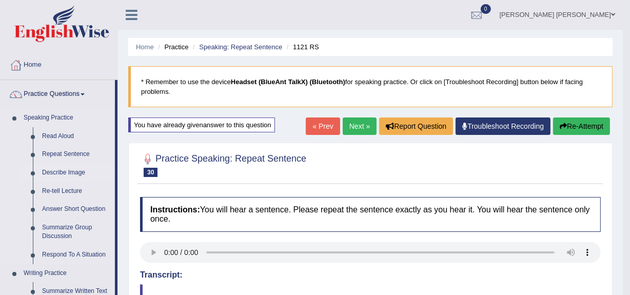
click at [63, 172] on link "Describe Image" at bounding box center [75, 173] width 77 height 18
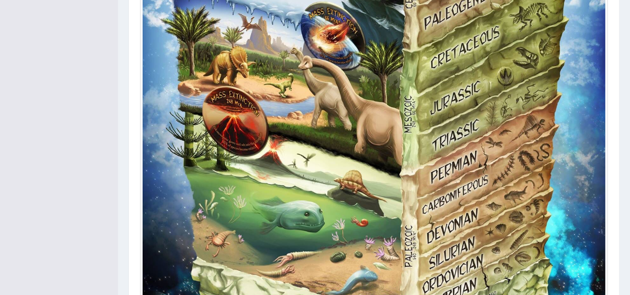
scroll to position [675, 0]
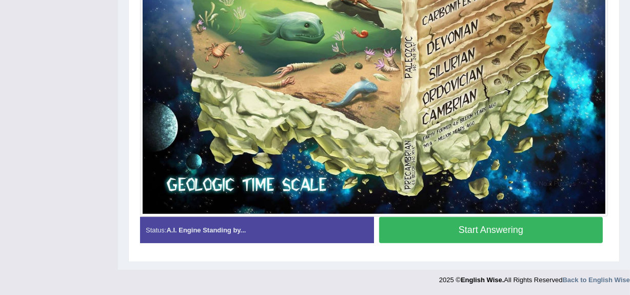
click at [512, 230] on button "Start Answering" at bounding box center [491, 230] width 224 height 26
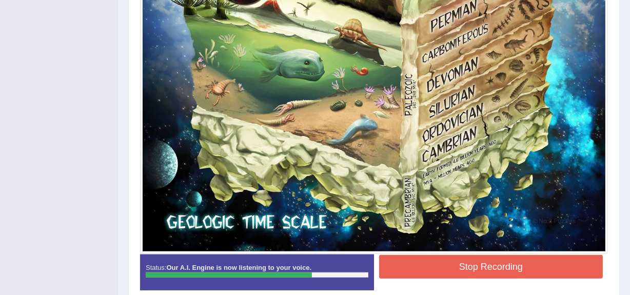
scroll to position [685, 0]
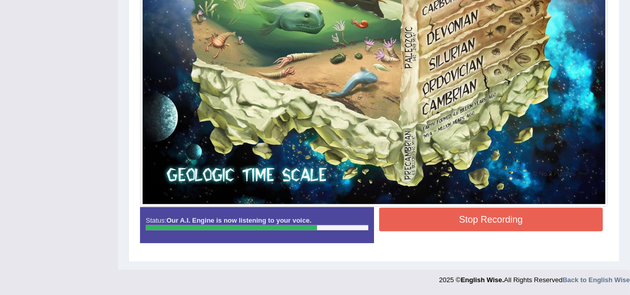
click at [512, 220] on button "Stop Recording" at bounding box center [491, 220] width 224 height 24
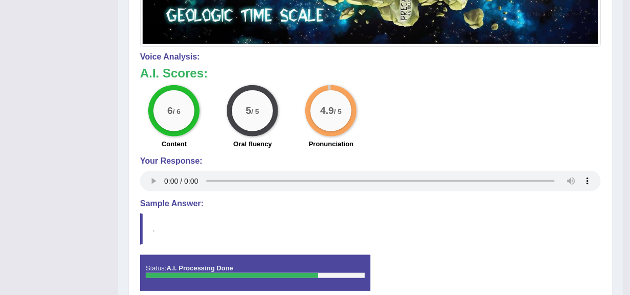
scroll to position [835, 0]
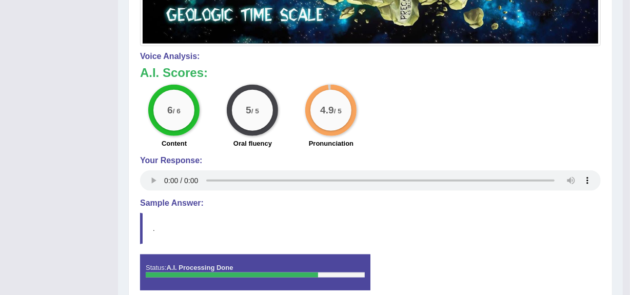
click at [512, 220] on blockquote "." at bounding box center [370, 228] width 461 height 31
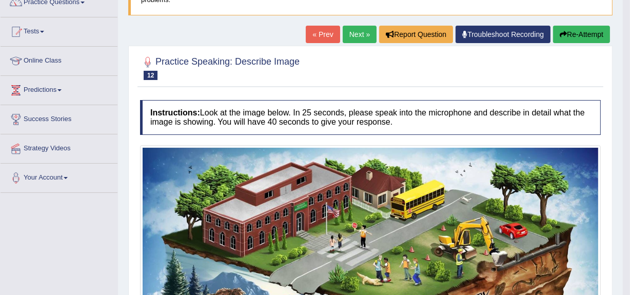
scroll to position [90, 0]
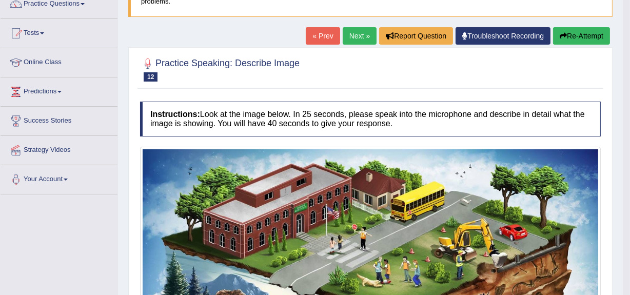
click at [359, 37] on link "Next »" at bounding box center [360, 35] width 34 height 17
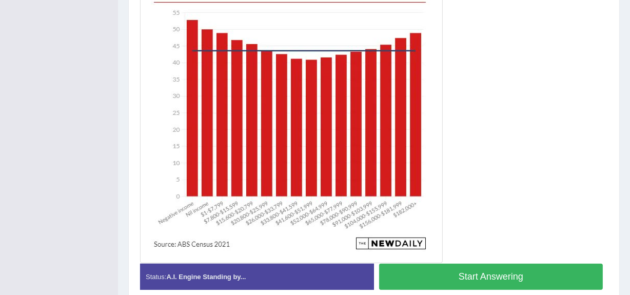
scroll to position [312, 0]
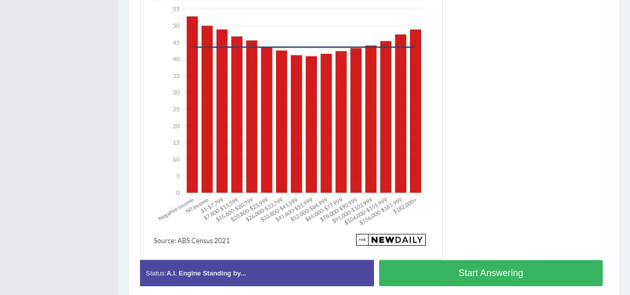
click at [463, 270] on button "Start Answering" at bounding box center [491, 273] width 224 height 26
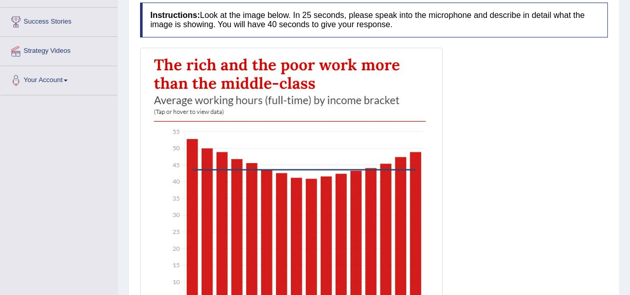
scroll to position [364, 0]
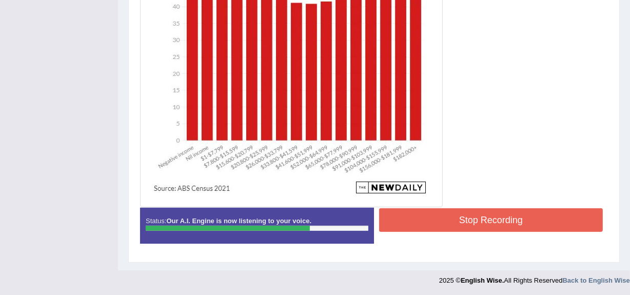
click at [494, 223] on button "Stop Recording" at bounding box center [491, 220] width 224 height 24
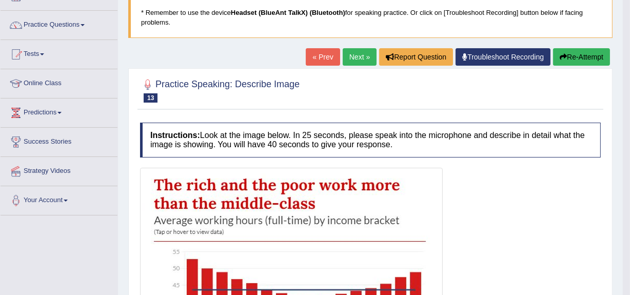
scroll to position [68, 0]
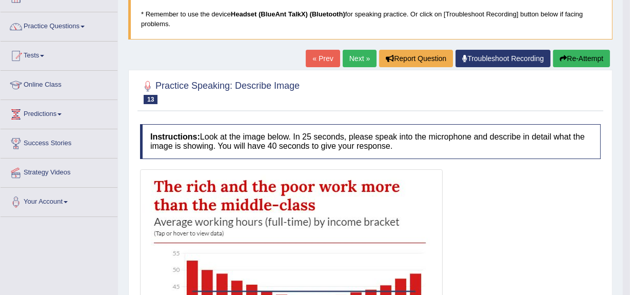
click at [362, 56] on link "Next »" at bounding box center [360, 58] width 34 height 17
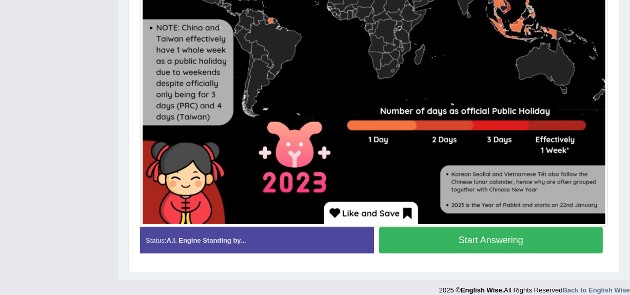
scroll to position [488, 0]
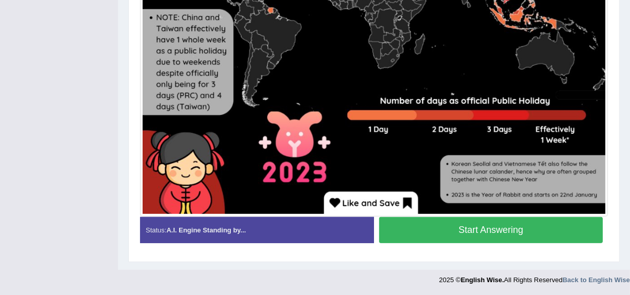
click at [425, 226] on button "Start Answering" at bounding box center [491, 230] width 224 height 26
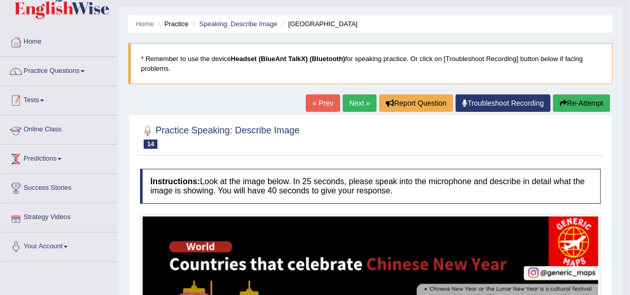
scroll to position [14, 0]
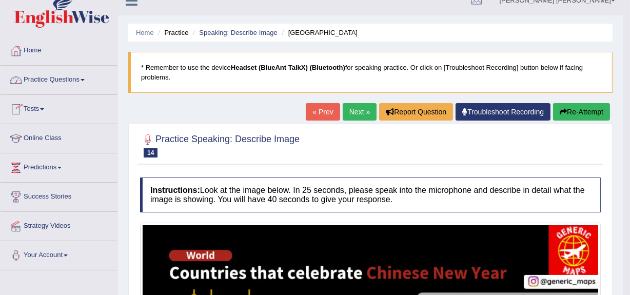
click at [56, 80] on link "Practice Questions" at bounding box center [59, 79] width 117 height 26
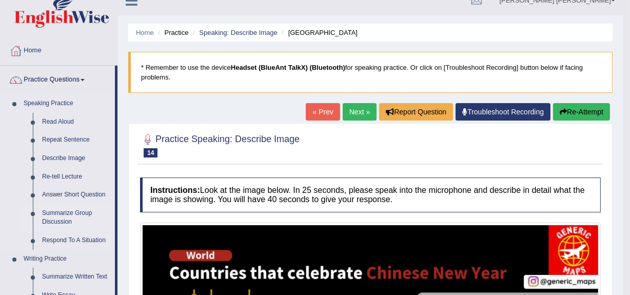
click at [65, 214] on link "Summarize Group Discussion" at bounding box center [75, 217] width 77 height 27
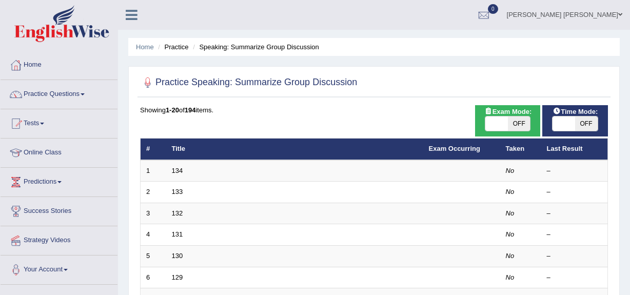
click at [179, 167] on link "134" at bounding box center [177, 171] width 11 height 8
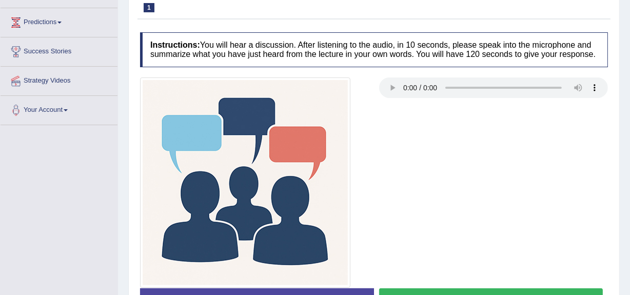
scroll to position [243, 0]
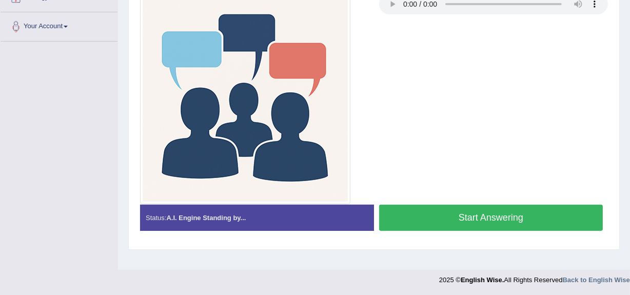
click at [472, 220] on button "Start Answering" at bounding box center [491, 218] width 224 height 26
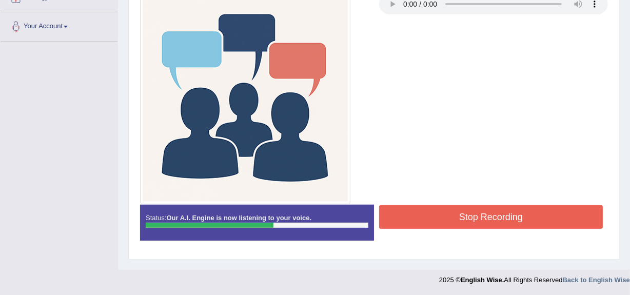
click at [472, 220] on button "Stop Recording" at bounding box center [491, 217] width 224 height 24
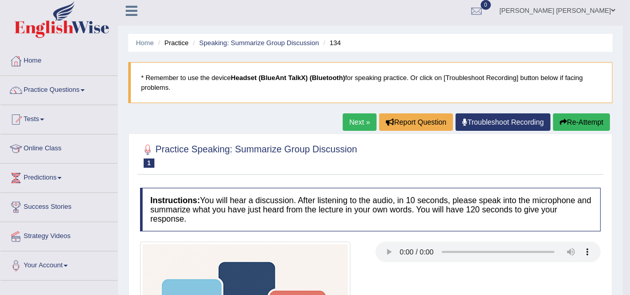
scroll to position [0, 0]
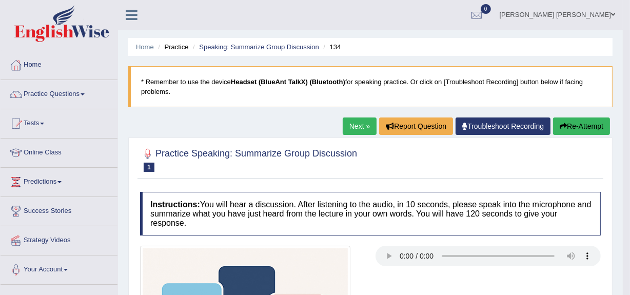
click at [356, 119] on link "Next »" at bounding box center [360, 125] width 34 height 17
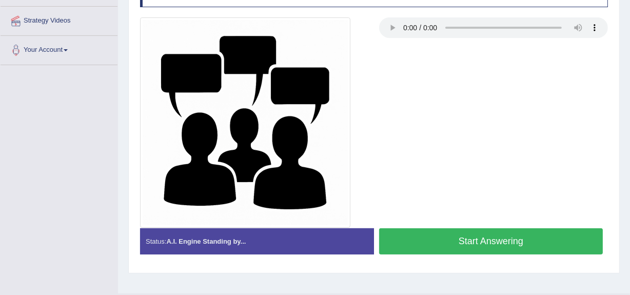
scroll to position [243, 0]
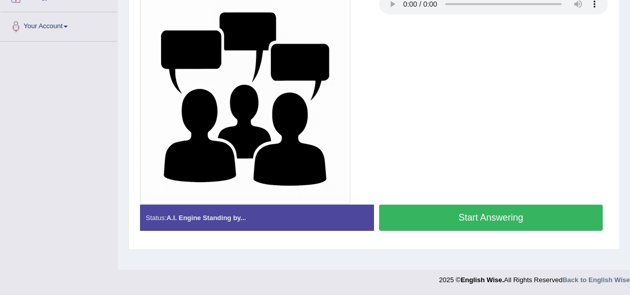
click at [411, 214] on button "Start Answering" at bounding box center [491, 218] width 224 height 26
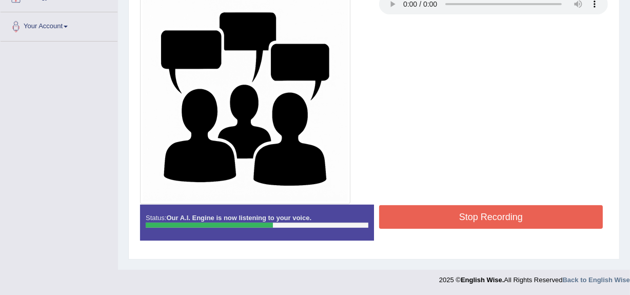
click at [411, 214] on button "Stop Recording" at bounding box center [491, 217] width 224 height 24
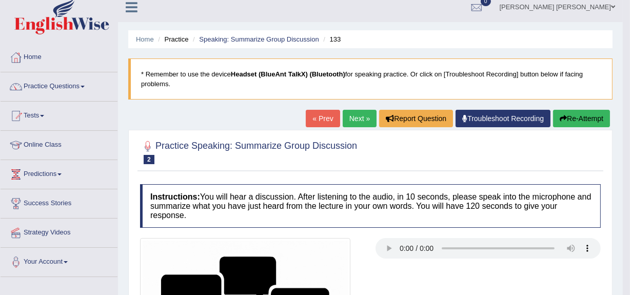
scroll to position [0, 0]
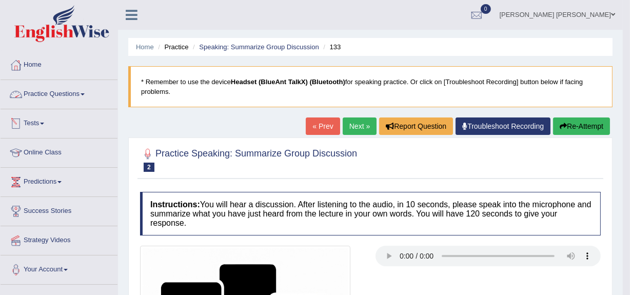
click at [46, 90] on link "Practice Questions" at bounding box center [59, 93] width 117 height 26
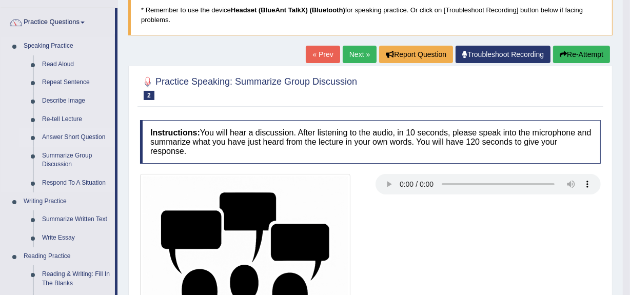
scroll to position [72, 0]
click at [64, 181] on link "Respond To A Situation" at bounding box center [75, 183] width 77 height 18
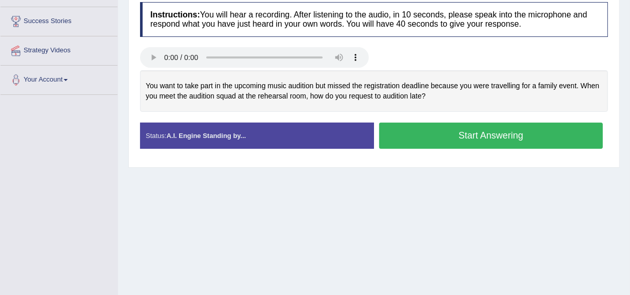
click at [450, 133] on button "Start Answering" at bounding box center [491, 136] width 224 height 26
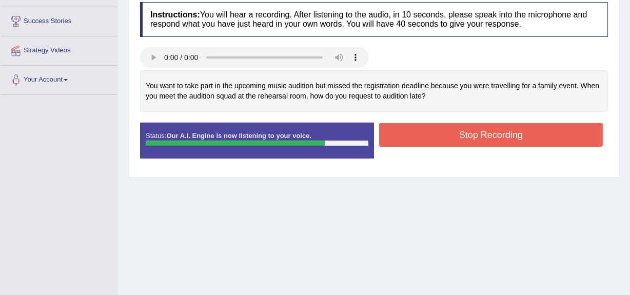
click at [474, 144] on button "Stop Recording" at bounding box center [491, 135] width 224 height 24
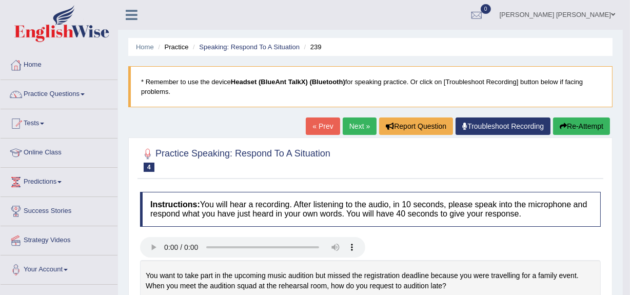
click at [353, 121] on link "Next »" at bounding box center [360, 125] width 34 height 17
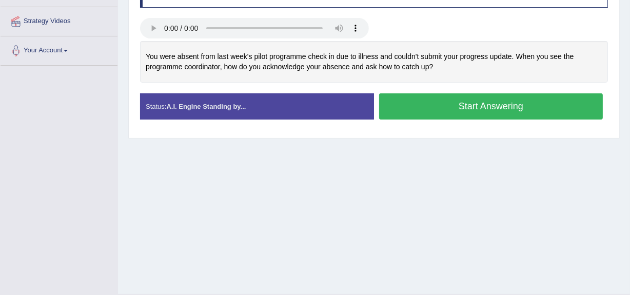
click at [443, 112] on button "Start Answering" at bounding box center [491, 106] width 224 height 26
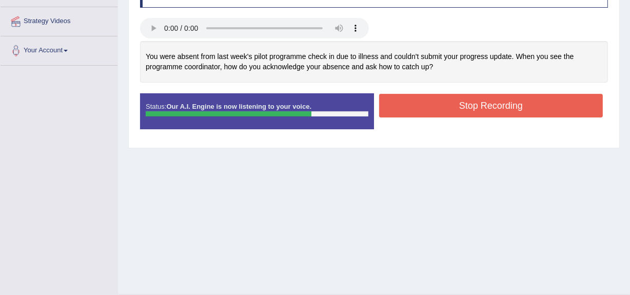
click at [443, 112] on button "Stop Recording" at bounding box center [491, 106] width 224 height 24
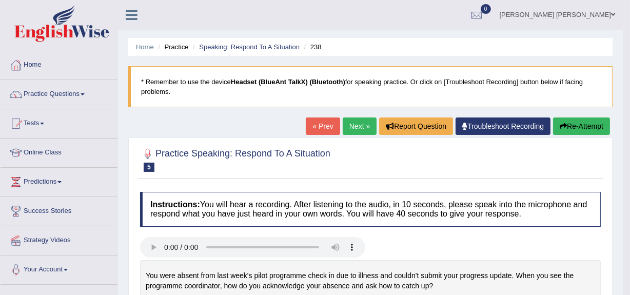
click at [350, 124] on link "Next »" at bounding box center [360, 125] width 34 height 17
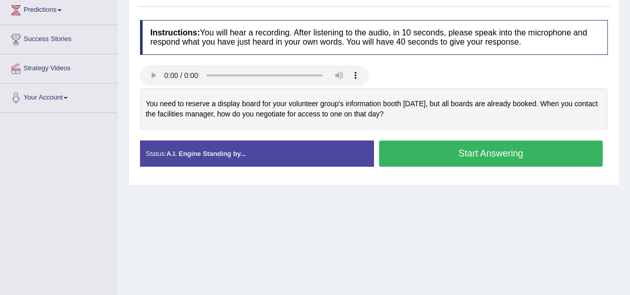
click at [453, 163] on button "Start Answering" at bounding box center [491, 154] width 224 height 26
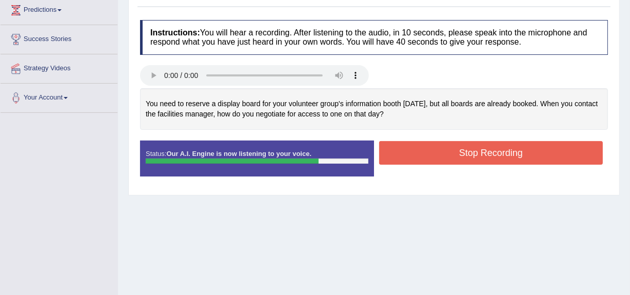
click at [486, 151] on button "Stop Recording" at bounding box center [491, 153] width 224 height 24
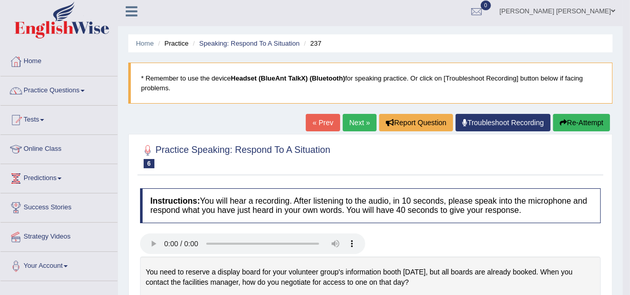
scroll to position [1, 0]
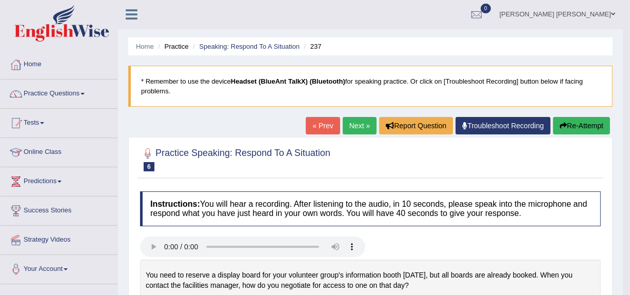
click at [350, 119] on link "Next »" at bounding box center [360, 125] width 34 height 17
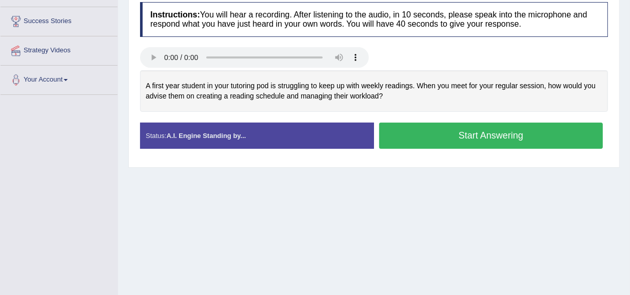
click at [436, 143] on button "Start Answering" at bounding box center [491, 136] width 224 height 26
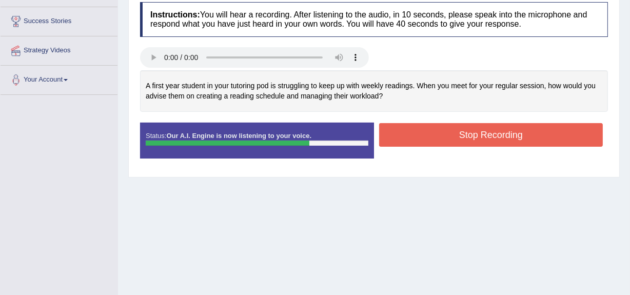
click at [443, 138] on button "Stop Recording" at bounding box center [491, 135] width 224 height 24
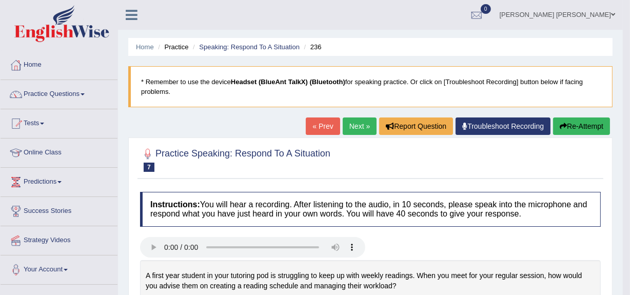
click at [349, 125] on link "Next »" at bounding box center [360, 125] width 34 height 17
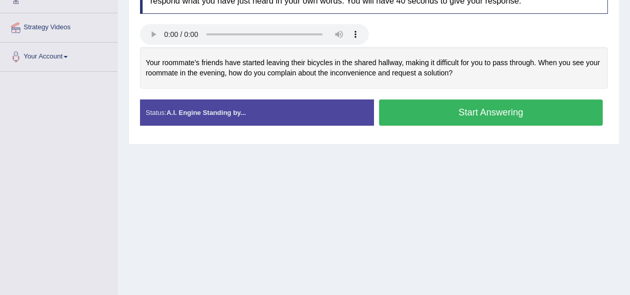
click at [450, 117] on button "Start Answering" at bounding box center [491, 112] width 224 height 26
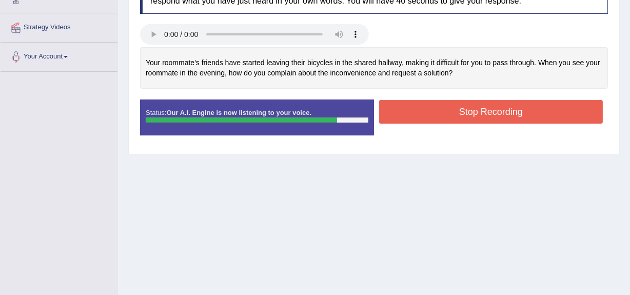
click at [450, 117] on button "Stop Recording" at bounding box center [491, 112] width 224 height 24
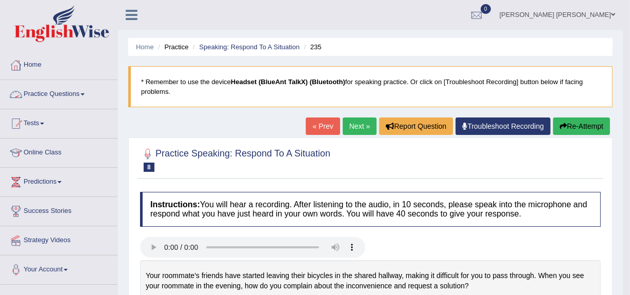
click at [42, 92] on link "Practice Questions" at bounding box center [59, 93] width 117 height 26
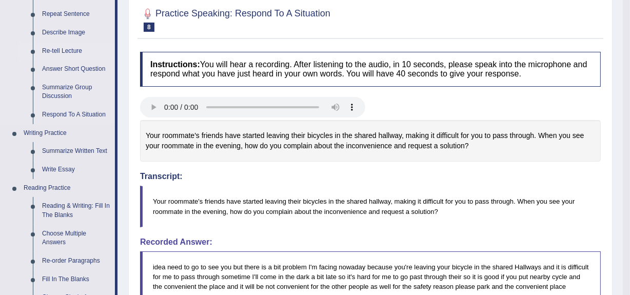
scroll to position [141, 0]
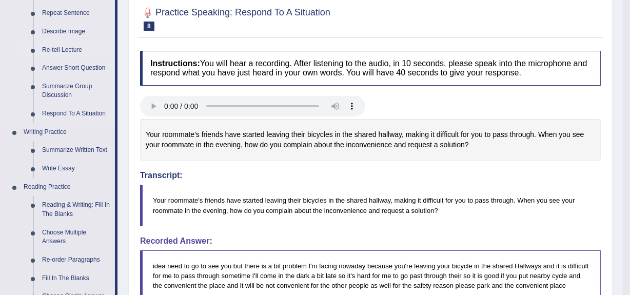
click at [70, 52] on link "Re-tell Lecture" at bounding box center [75, 50] width 77 height 18
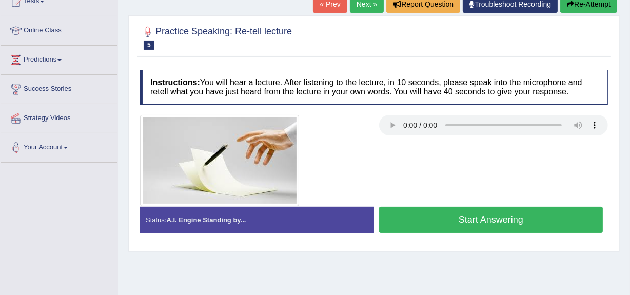
click at [455, 224] on button "Start Answering" at bounding box center [491, 220] width 224 height 26
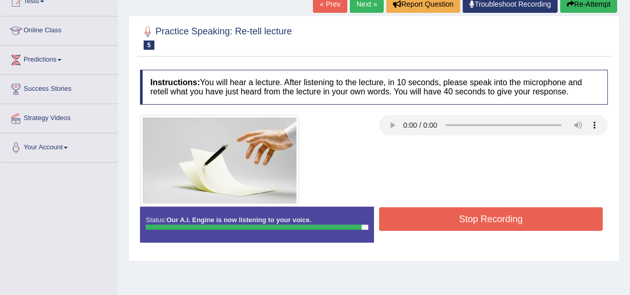
click at [455, 224] on button "Stop Recording" at bounding box center [491, 219] width 224 height 24
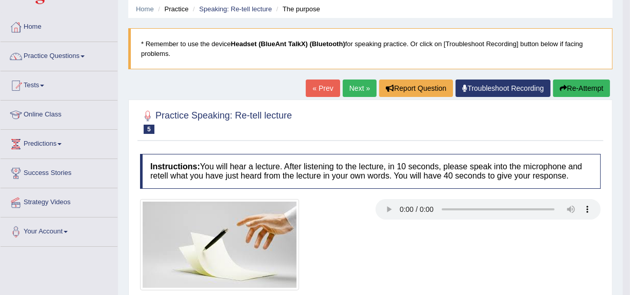
scroll to position [24, 0]
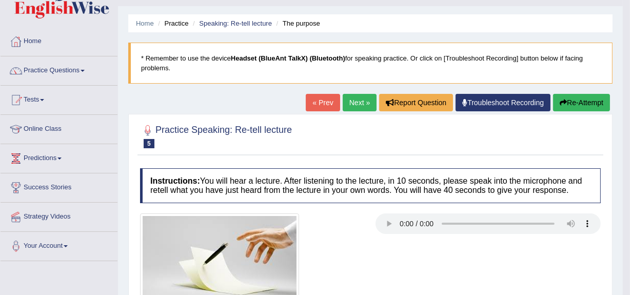
click at [361, 100] on link "Next »" at bounding box center [360, 102] width 34 height 17
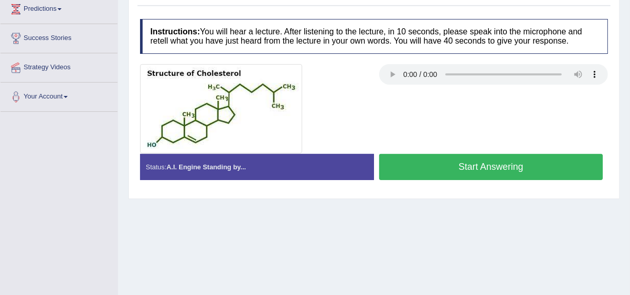
click at [482, 170] on button "Start Answering" at bounding box center [491, 167] width 224 height 26
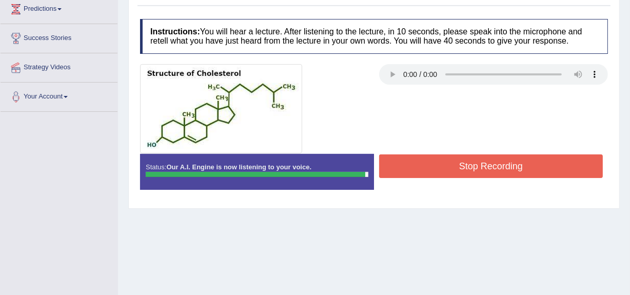
click at [482, 170] on button "Stop Recording" at bounding box center [491, 166] width 224 height 24
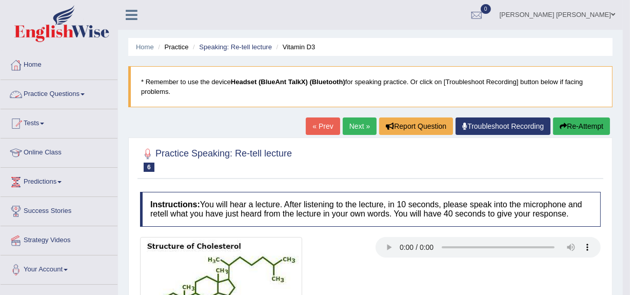
click at [357, 123] on link "Next »" at bounding box center [360, 125] width 34 height 17
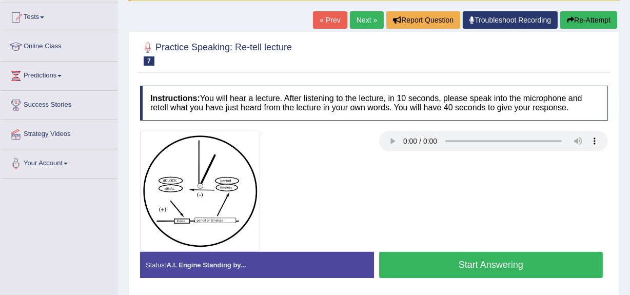
click at [436, 263] on button "Start Answering" at bounding box center [491, 265] width 224 height 26
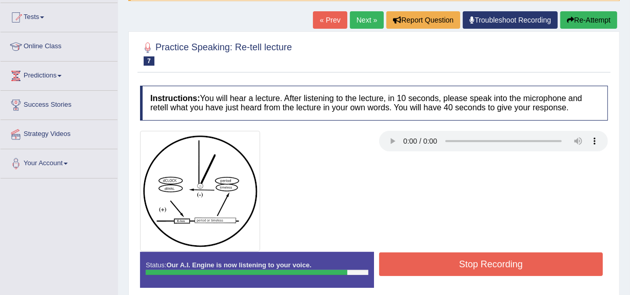
click at [436, 263] on button "Stop Recording" at bounding box center [491, 264] width 224 height 24
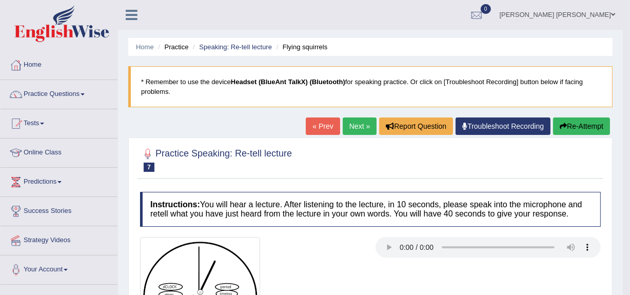
click at [55, 91] on link "Practice Questions" at bounding box center [59, 93] width 117 height 26
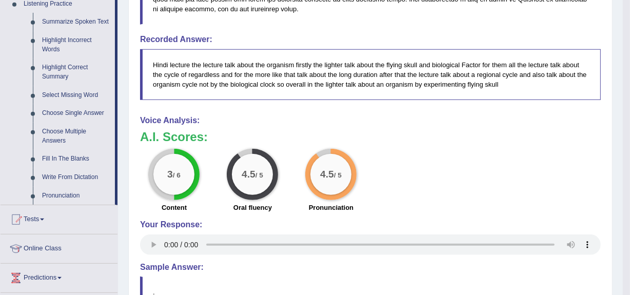
scroll to position [452, 0]
click at [77, 174] on link "Write From Dictation" at bounding box center [75, 177] width 77 height 18
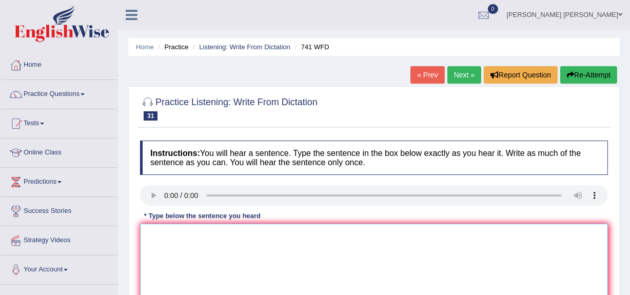
click at [182, 240] on textarea at bounding box center [374, 273] width 468 height 99
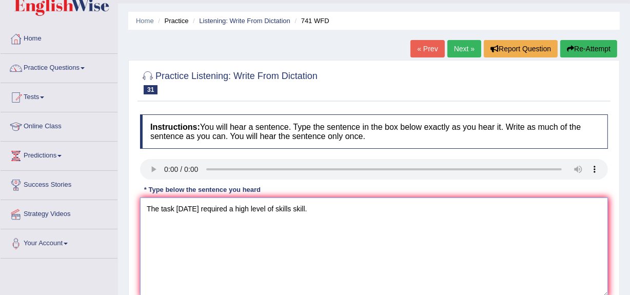
scroll to position [26, 0]
click at [234, 209] on textarea "The task tomorrow required a high level of skills skill." at bounding box center [374, 247] width 468 height 99
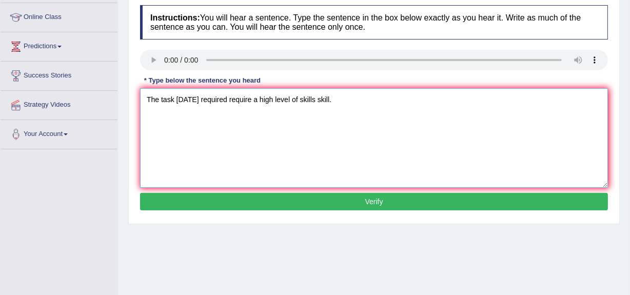
scroll to position [136, 0]
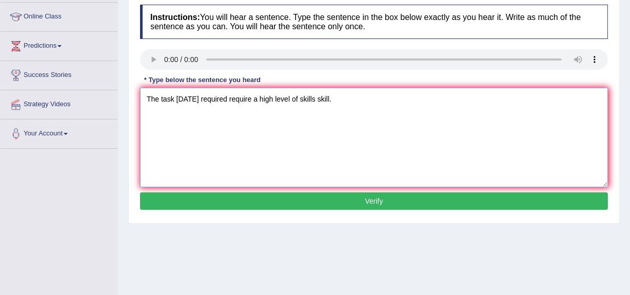
type textarea "The task tomorrow required require a high level of skills skill."
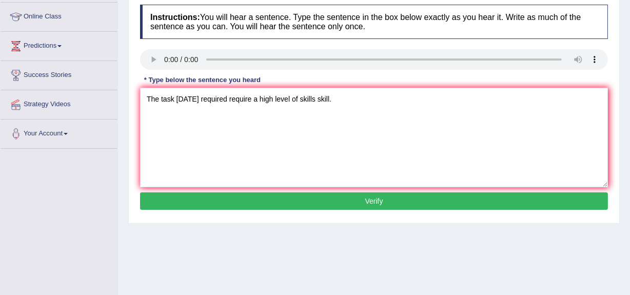
click at [305, 204] on button "Verify" at bounding box center [374, 200] width 468 height 17
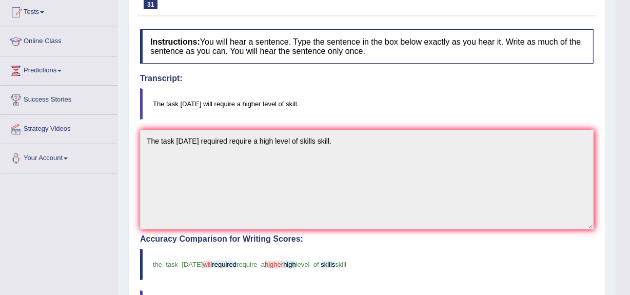
scroll to position [0, 0]
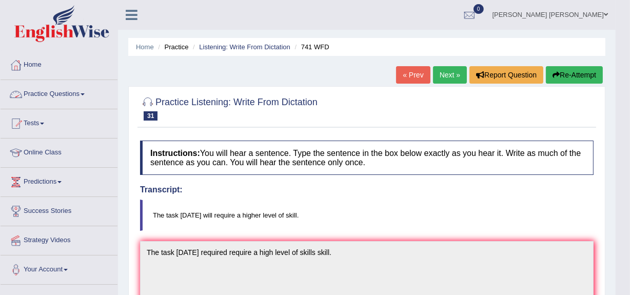
click at [67, 93] on link "Practice Questions" at bounding box center [59, 93] width 117 height 26
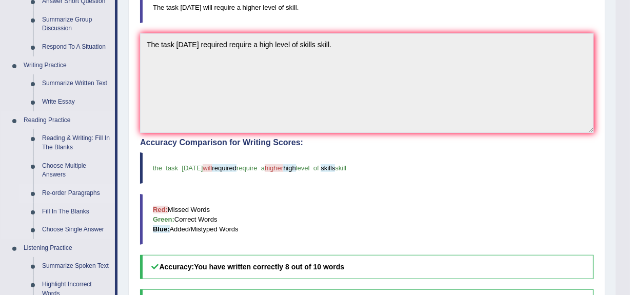
scroll to position [207, 0]
click at [77, 80] on link "Summarize Written Text" at bounding box center [75, 84] width 77 height 18
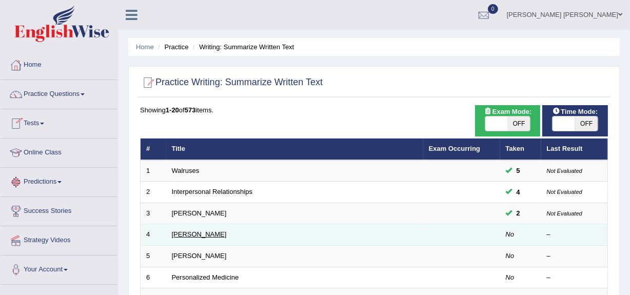
click at [195, 232] on link "[PERSON_NAME]" at bounding box center [199, 234] width 55 height 8
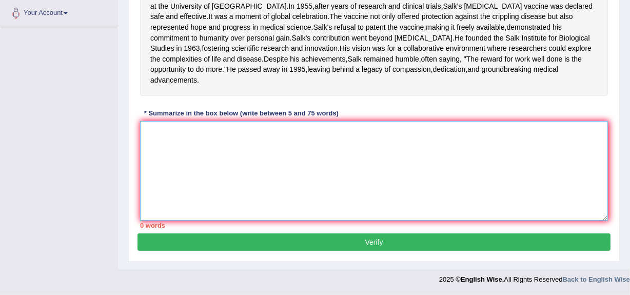
click at [209, 179] on textarea at bounding box center [374, 170] width 468 height 99
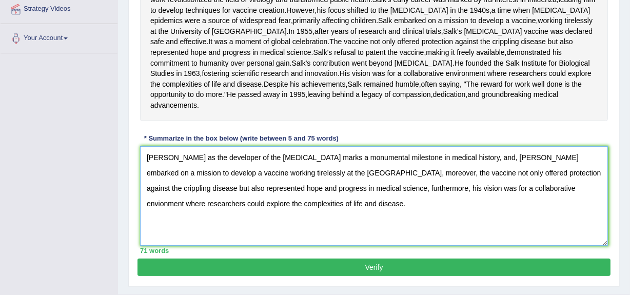
scroll to position [298, 0]
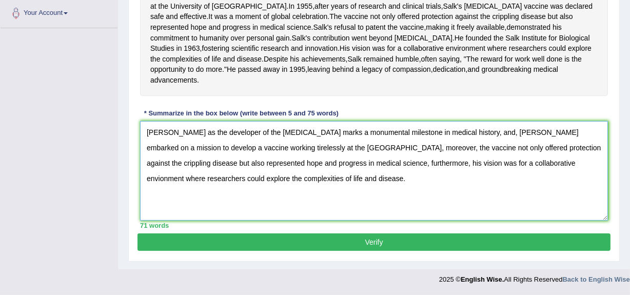
type textarea "[PERSON_NAME] as the developer of the [MEDICAL_DATA] marks a monumental milesto…"
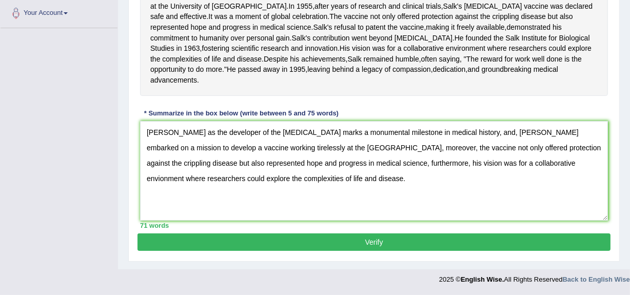
click at [369, 237] on button "Verify" at bounding box center [373, 241] width 473 height 17
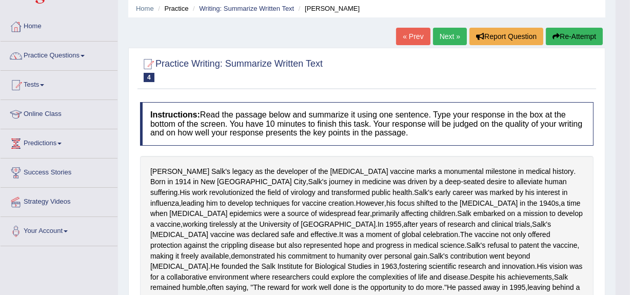
scroll to position [15, 0]
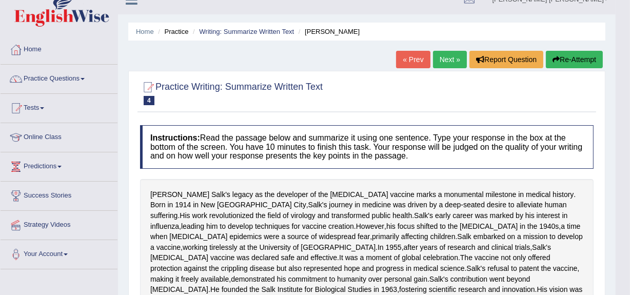
click at [578, 58] on button "Re-Attempt" at bounding box center [574, 59] width 57 height 17
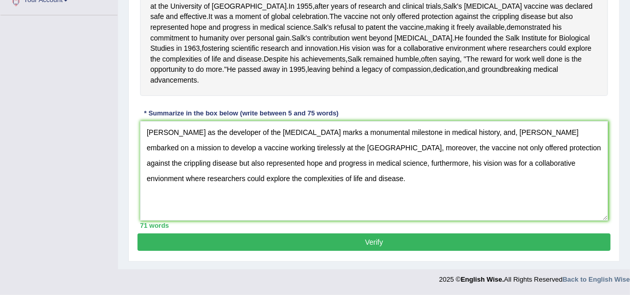
click at [523, 163] on textarea "[PERSON_NAME] as the developer of the [MEDICAL_DATA] marks a monumental milesto…" at bounding box center [374, 170] width 468 height 99
type textarea "[PERSON_NAME] as the developer of the [MEDICAL_DATA] marks a monumental milesto…"
click at [502, 241] on button "Verify" at bounding box center [373, 241] width 473 height 17
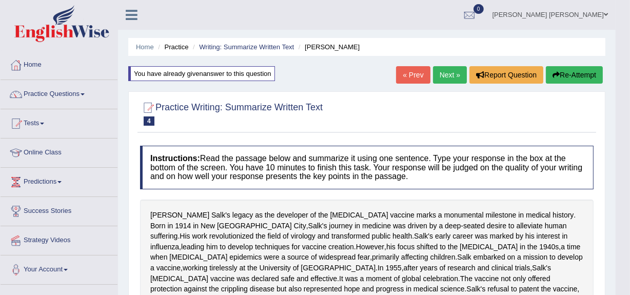
click at [584, 12] on link "[PERSON_NAME] [PERSON_NAME]" at bounding box center [550, 13] width 131 height 27
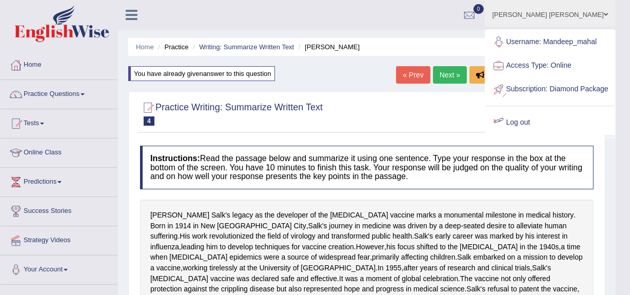
click at [536, 134] on link "Log out" at bounding box center [550, 123] width 129 height 24
